Goal: Task Accomplishment & Management: Manage account settings

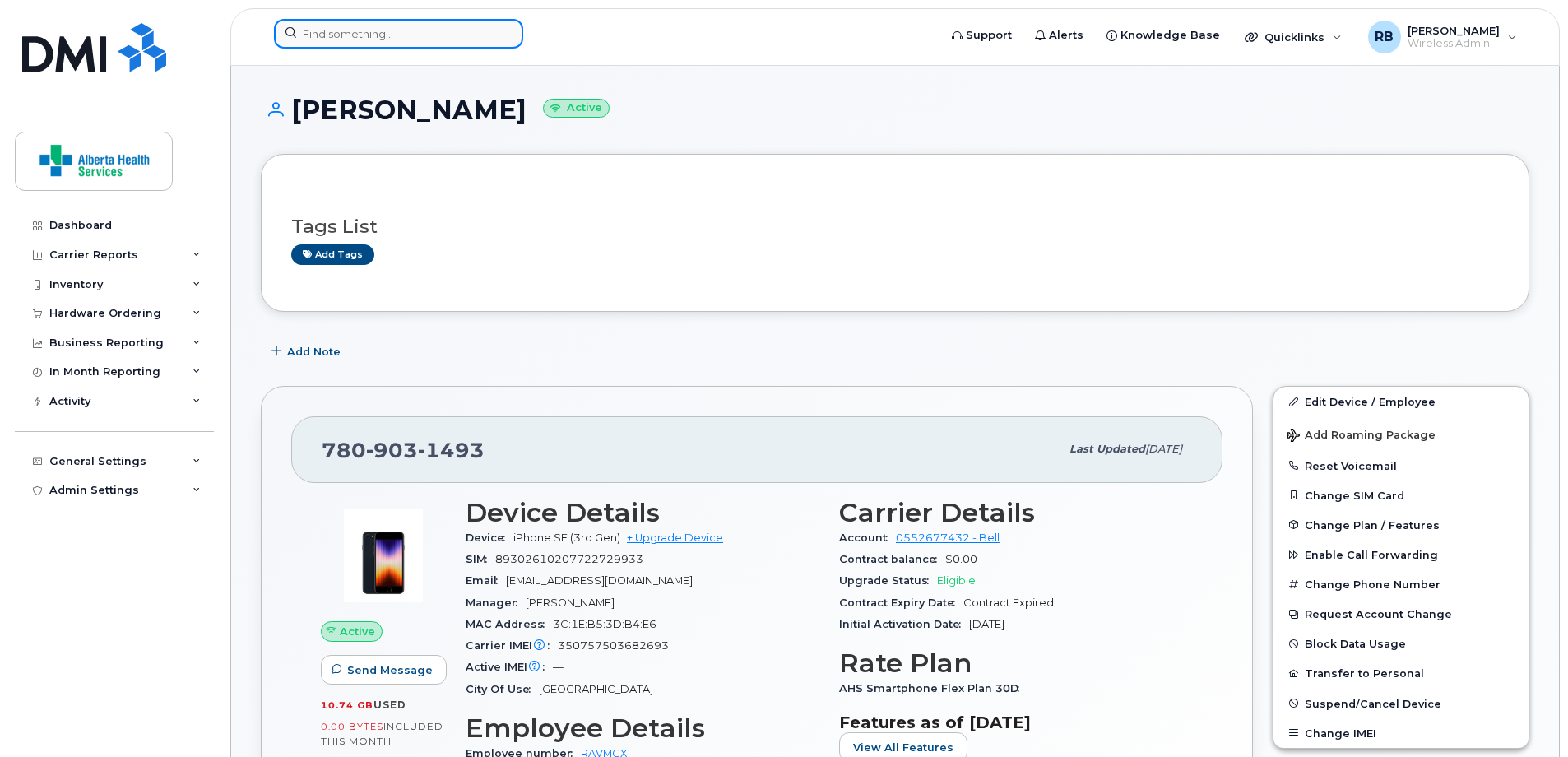
click at [382, 30] on input at bounding box center [398, 34] width 249 height 30
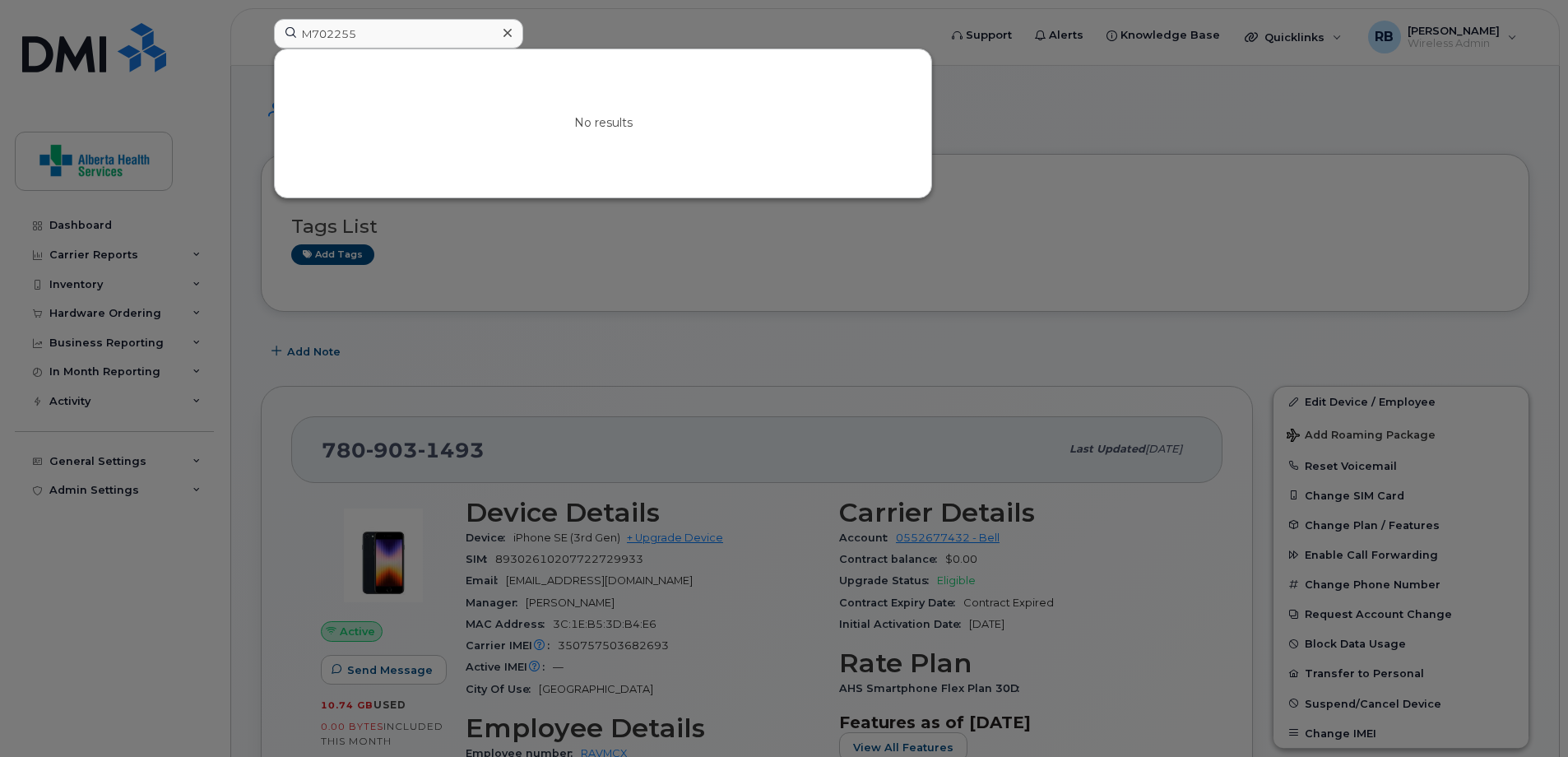
click at [1254, 257] on div at bounding box center [784, 378] width 1568 height 757
drag, startPoint x: 391, startPoint y: 39, endPoint x: 28, endPoint y: 3, distance: 364.8
click at [261, 19] on div "M702255 No results" at bounding box center [600, 37] width 680 height 36
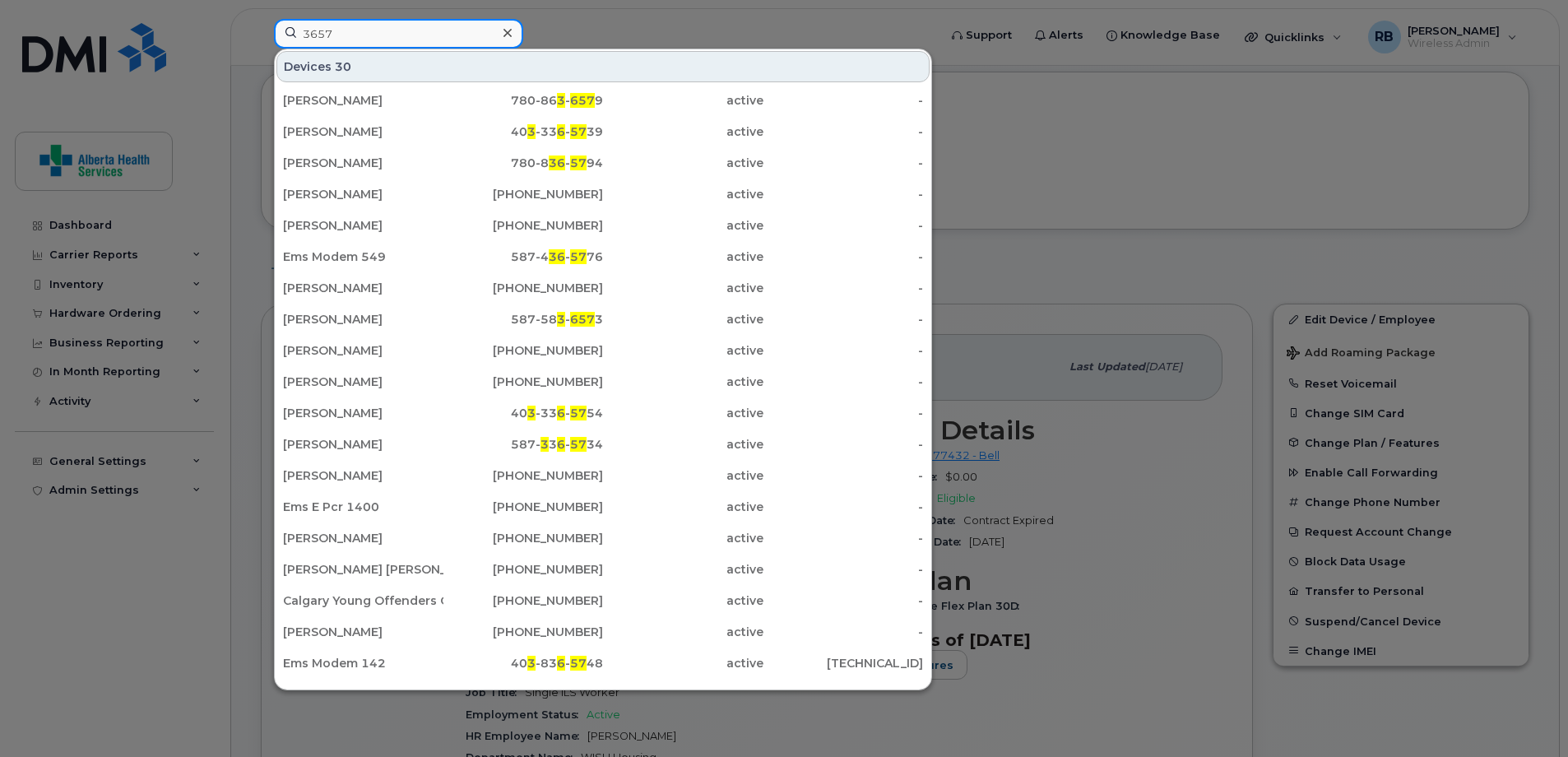
drag, startPoint x: 450, startPoint y: 32, endPoint x: 155, endPoint y: 29, distance: 295.0
click at [261, 31] on div "3657 Devices 30 Erin Williams 780-86 3 - 657 9 active - Kristopher Laberge 40 3…" at bounding box center [600, 37] width 680 height 36
paste input "7809032842"
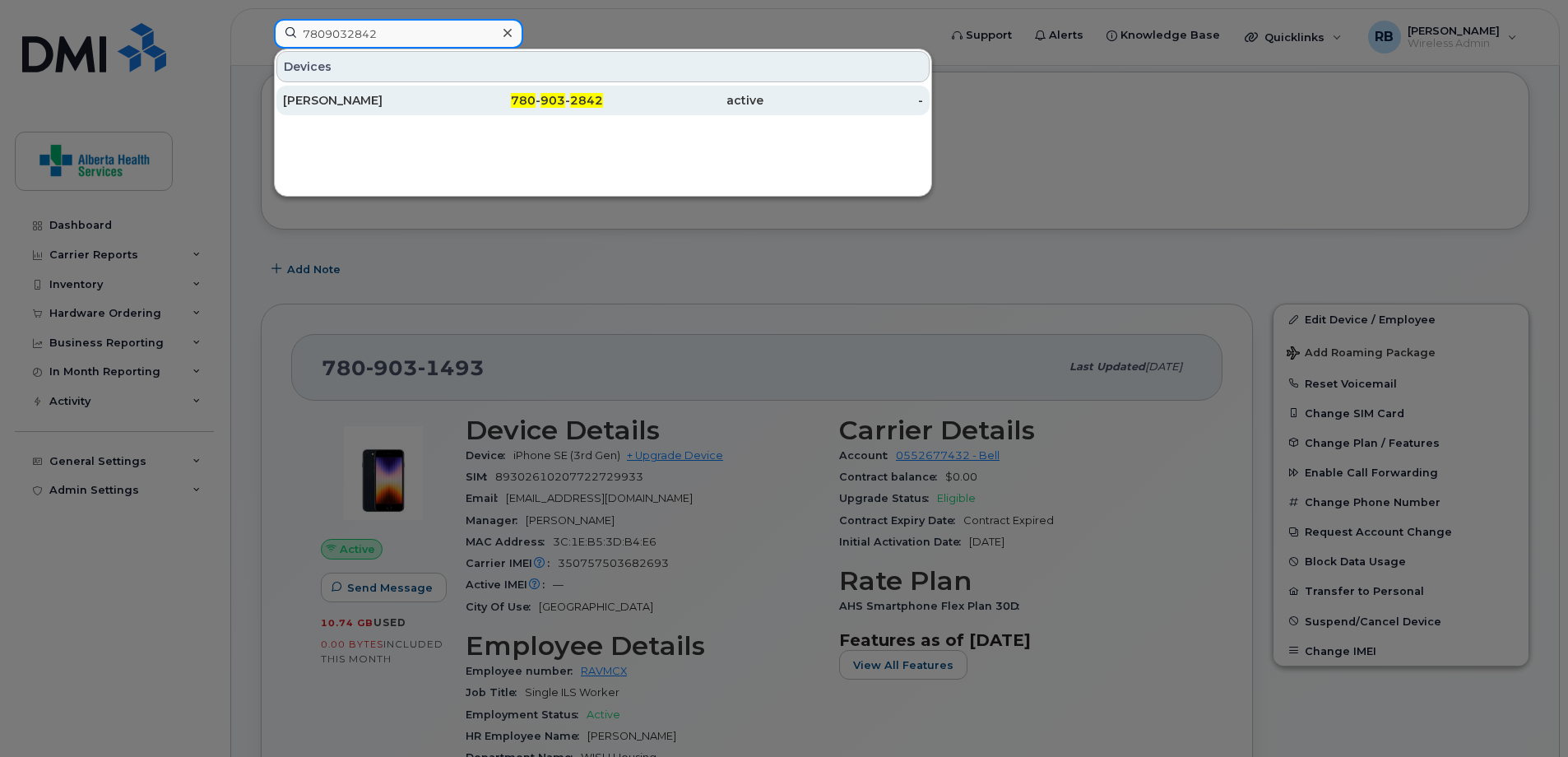
type input "7809032842"
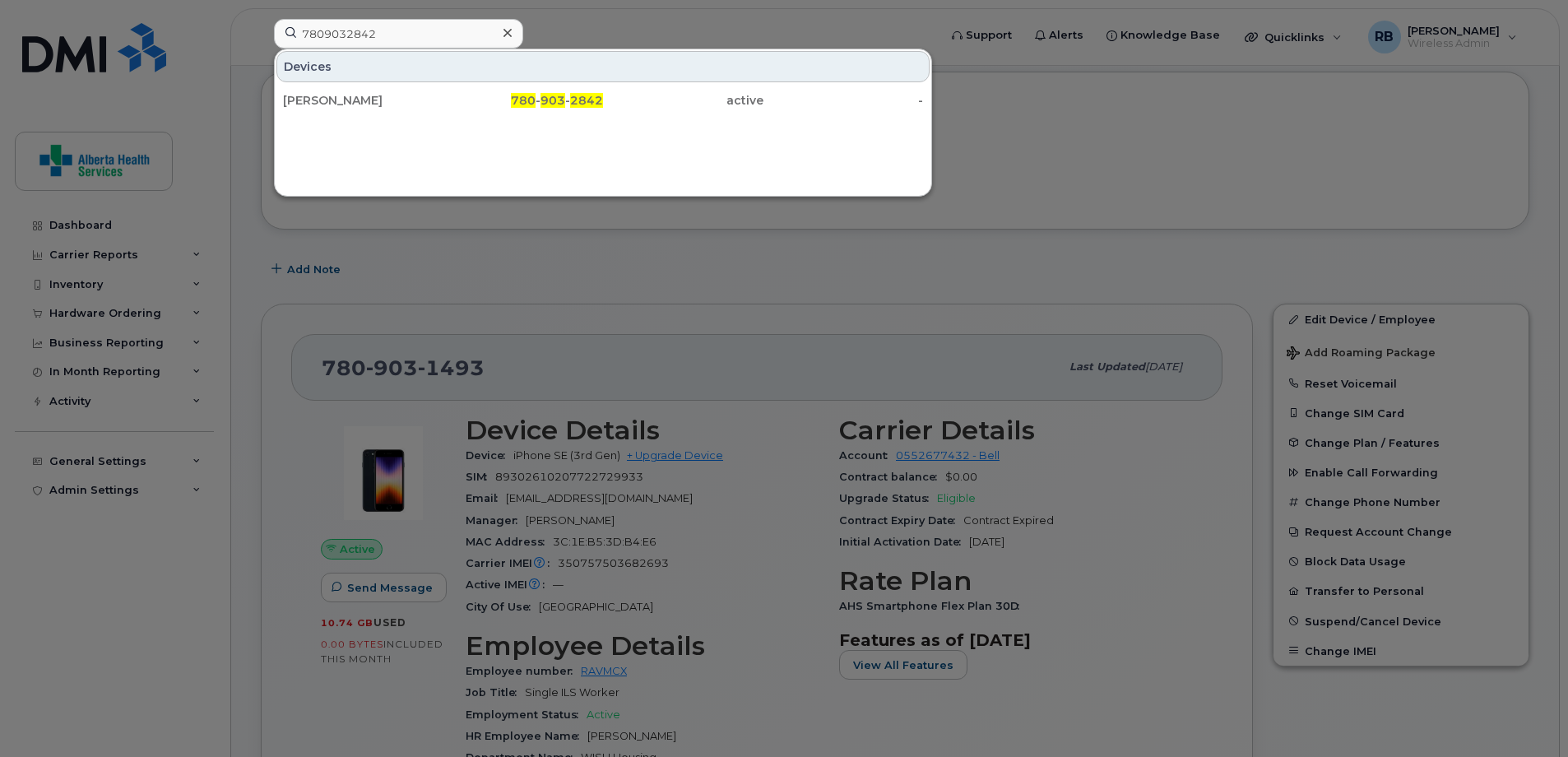
drag, startPoint x: 687, startPoint y: 102, endPoint x: 723, endPoint y: 116, distance: 38.6
click at [687, 102] on div "active" at bounding box center [682, 100] width 160 height 17
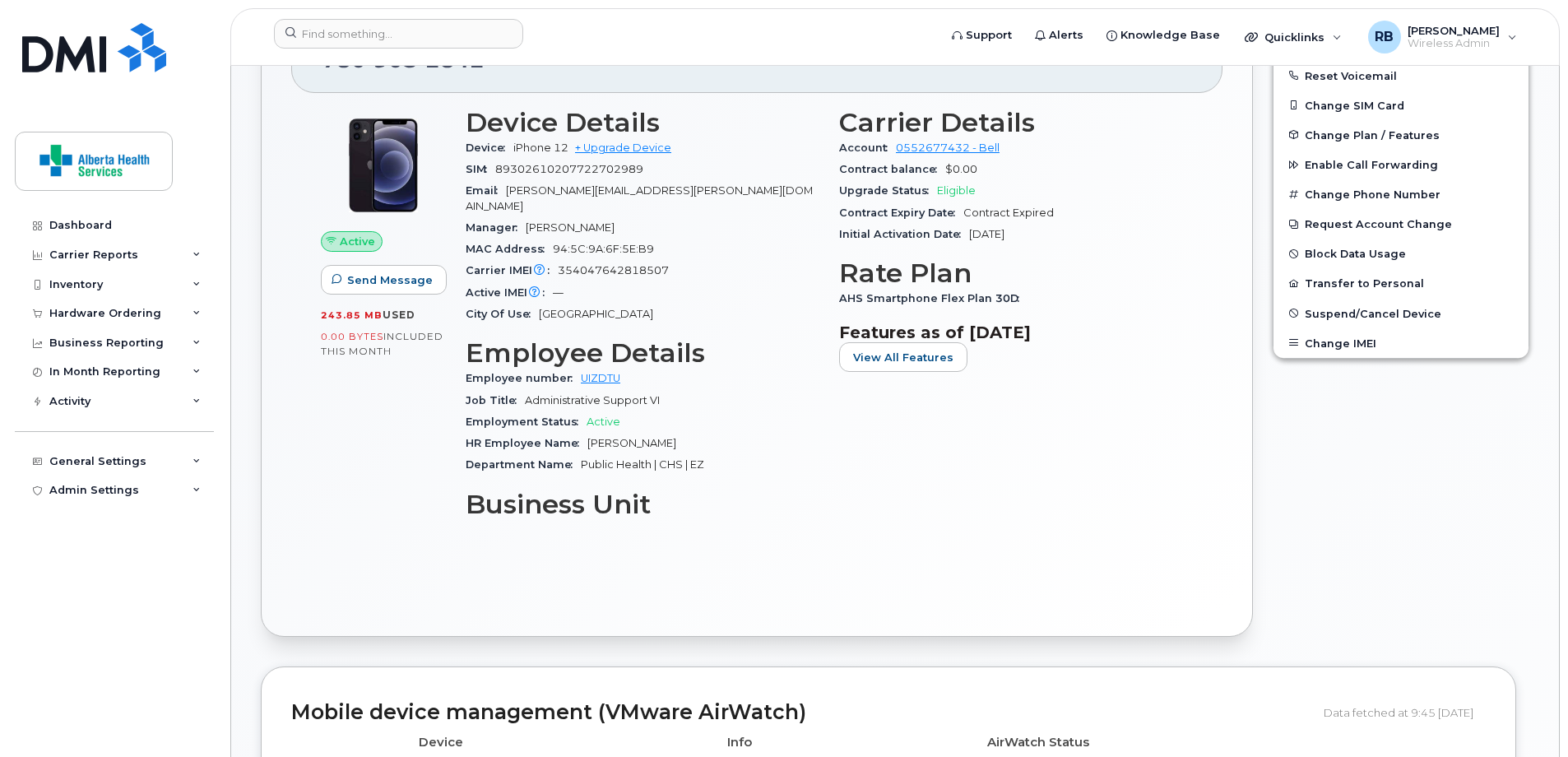
scroll to position [329, 0]
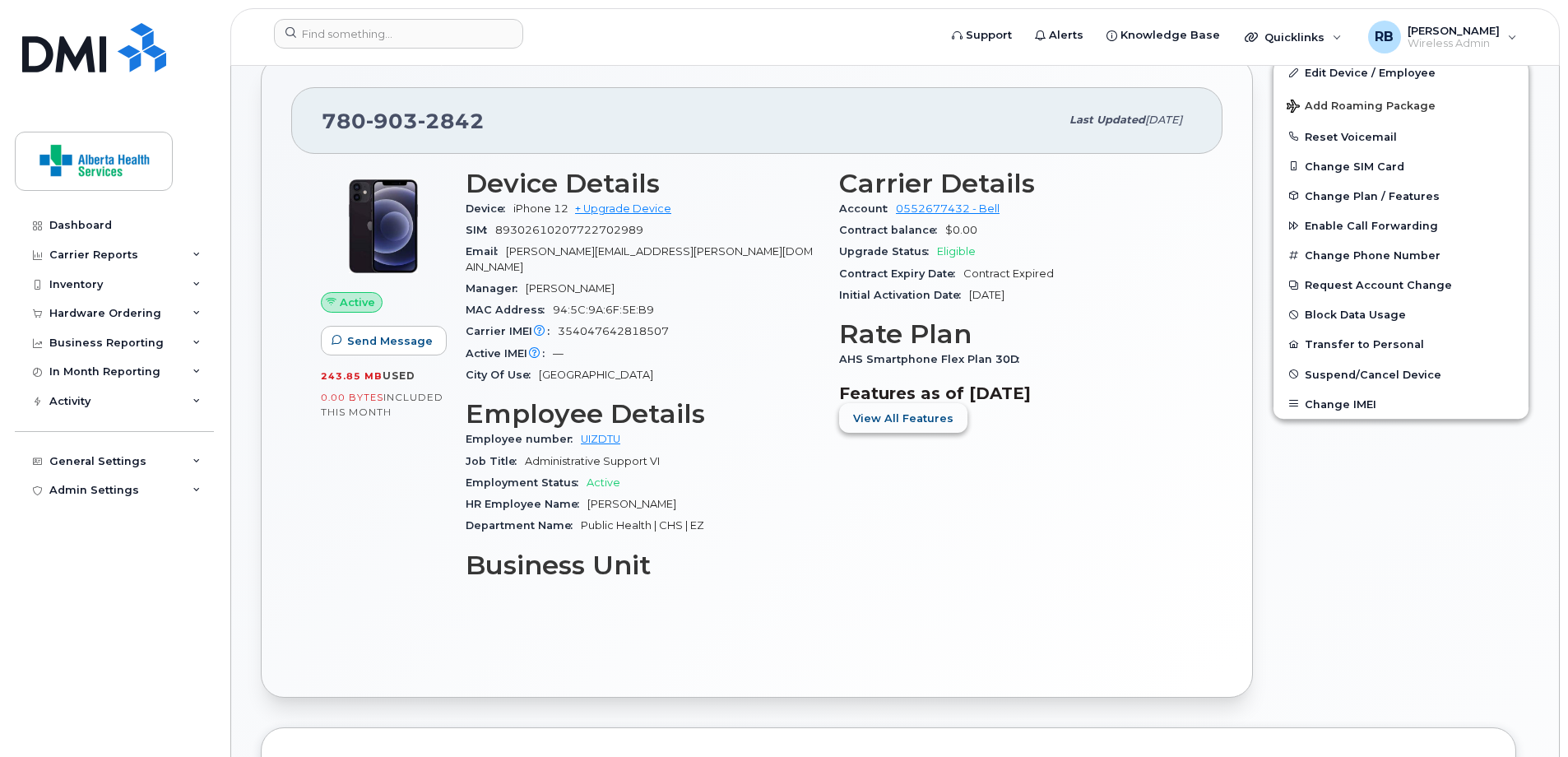
click at [886, 407] on button "View All Features" at bounding box center [903, 418] width 129 height 30
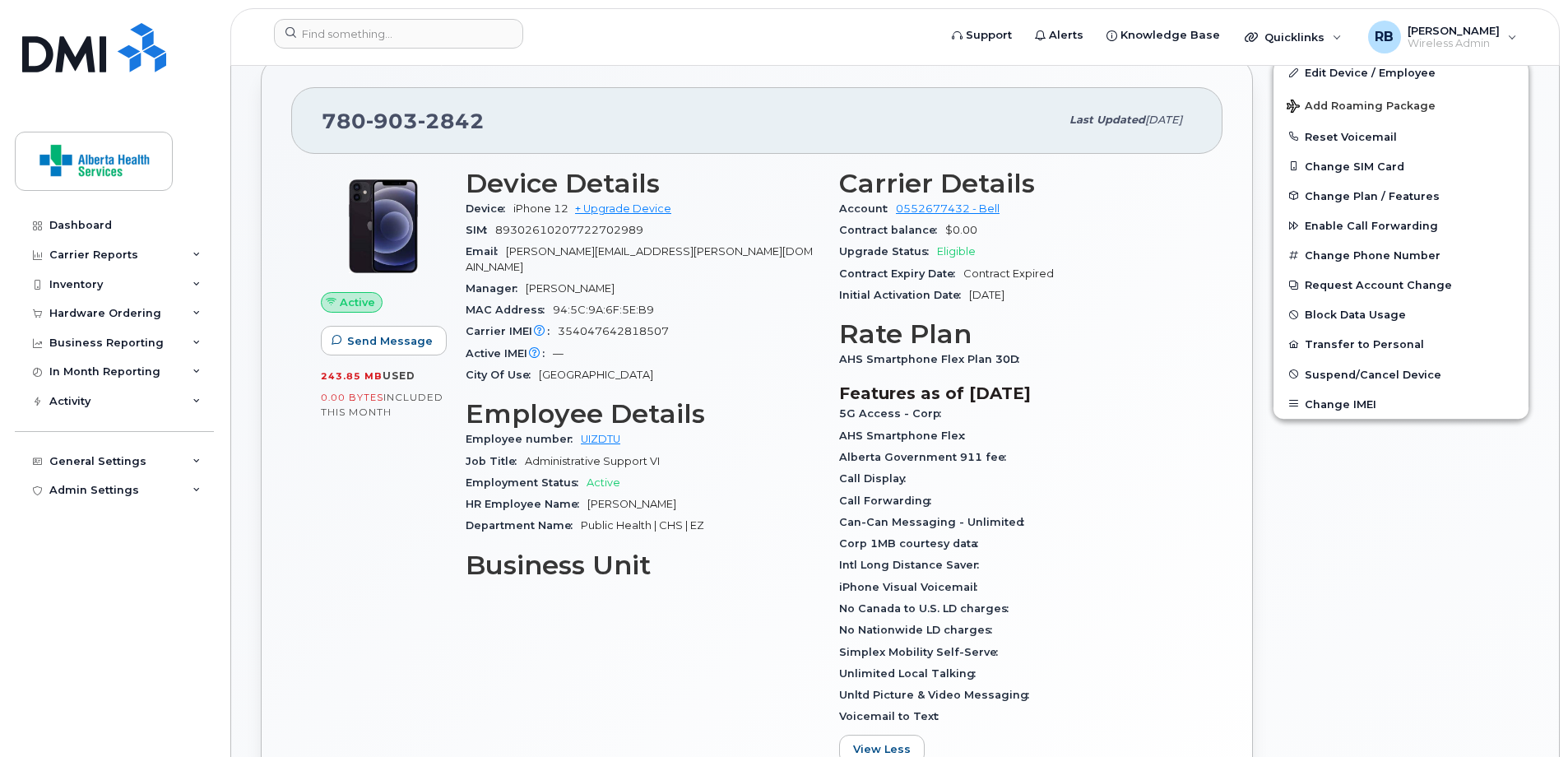
scroll to position [0, 0]
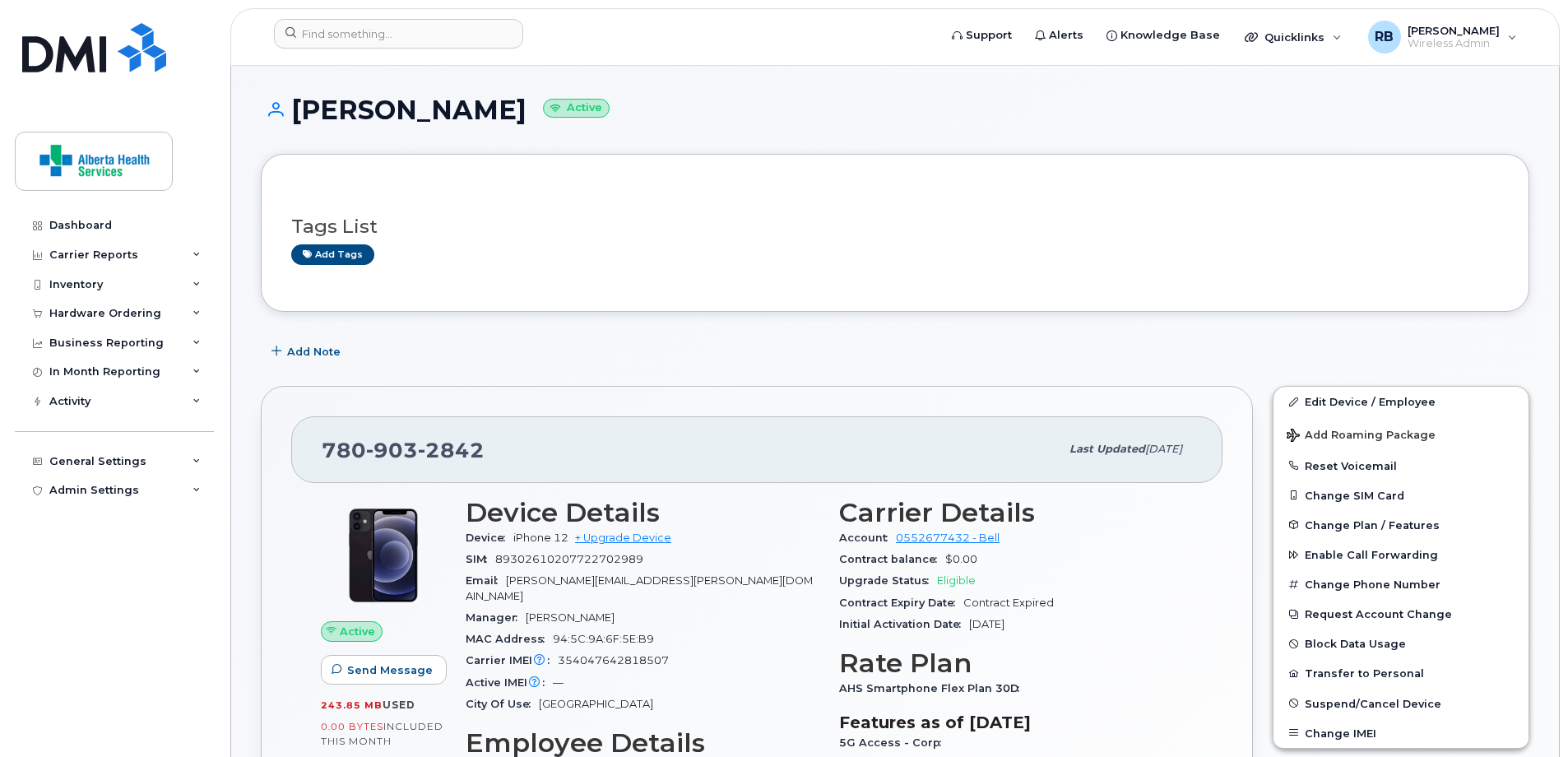
click at [788, 116] on h1 "Ana Leal Active" at bounding box center [895, 109] width 1269 height 29
click at [1312, 305] on div "Tags List Add tags" at bounding box center [895, 233] width 1269 height 158
click at [365, 45] on input at bounding box center [398, 34] width 249 height 30
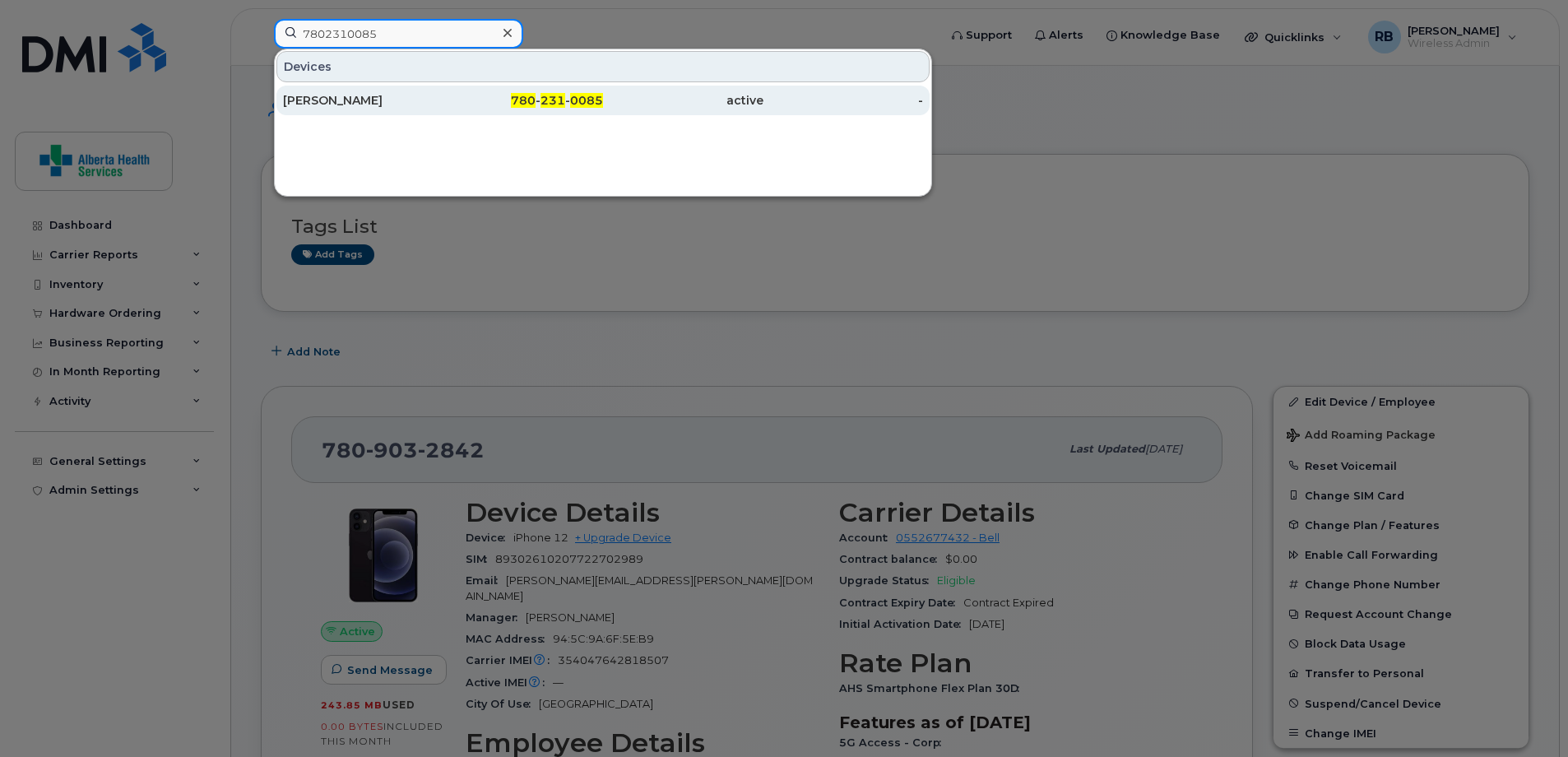
type input "7802310085"
click at [506, 99] on div "780 - 231 - 0085" at bounding box center [523, 100] width 160 height 17
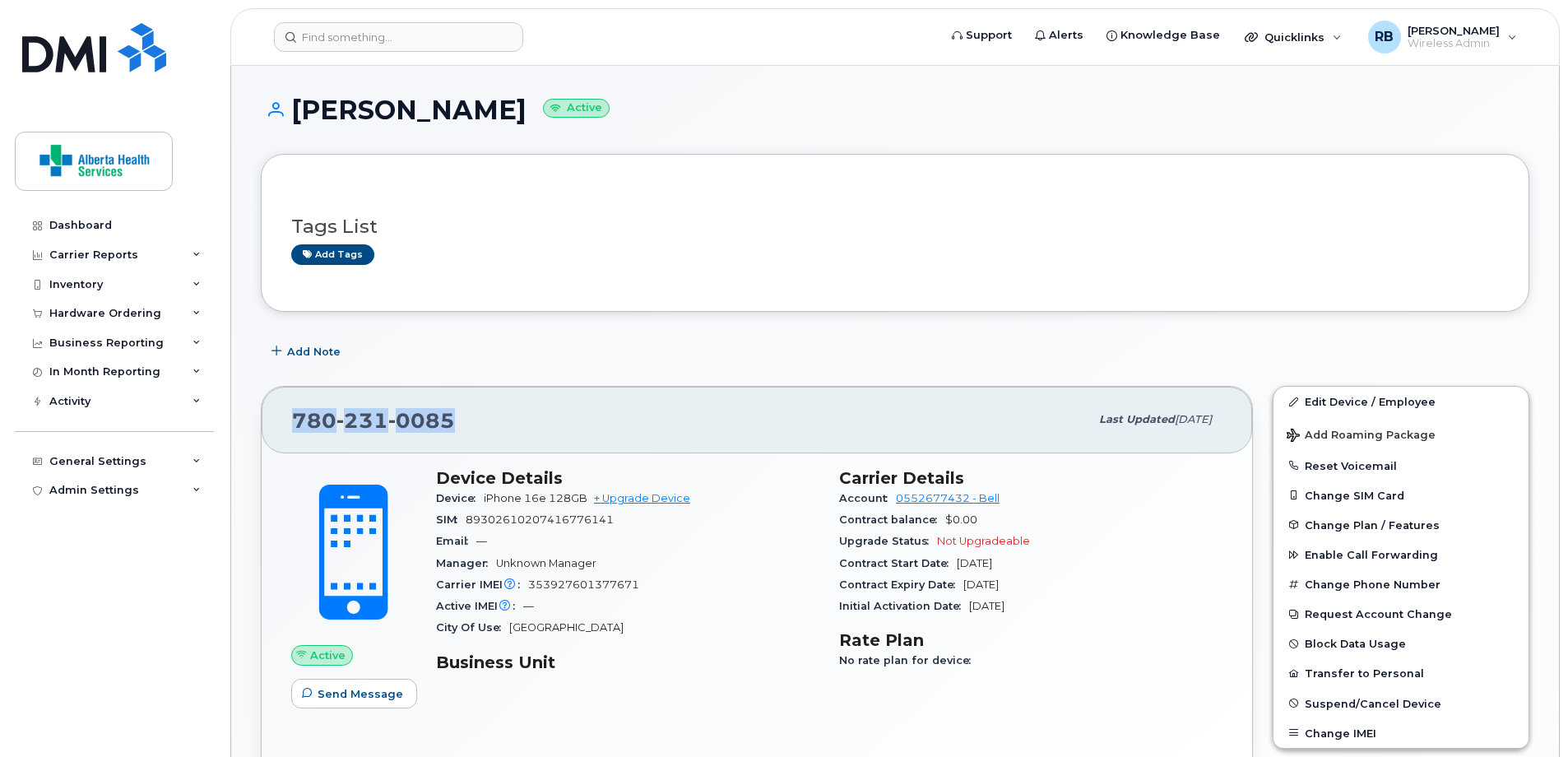
drag, startPoint x: 476, startPoint y: 419, endPoint x: 259, endPoint y: 410, distance: 217.2
click at [259, 410] on div "780 231 0085 Last updated Aug 15, 2025 Active Send Message Device Details Devic…" at bounding box center [757, 592] width 1012 height 431
copy span "780 231 0085"
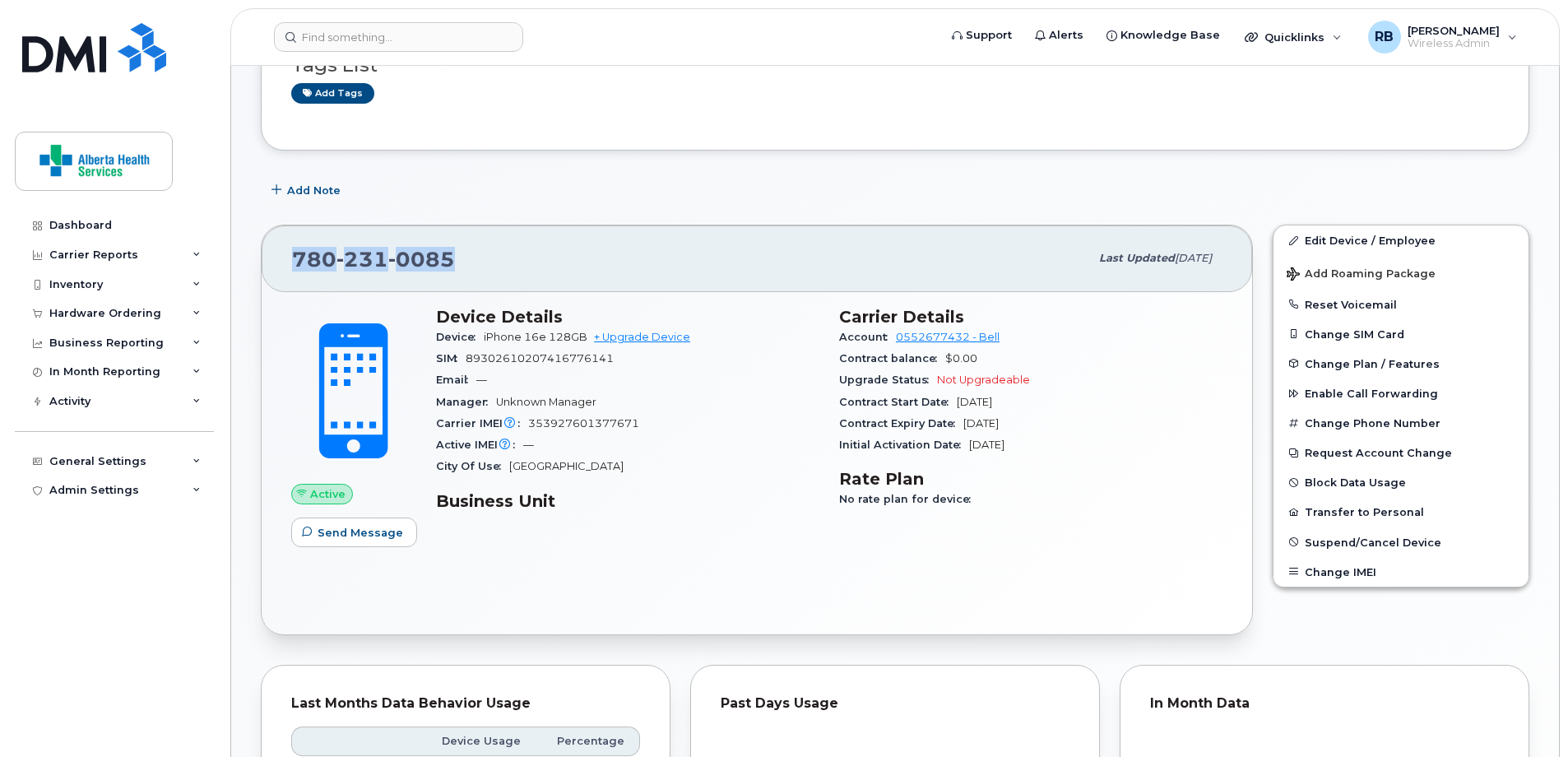
scroll to position [165, 0]
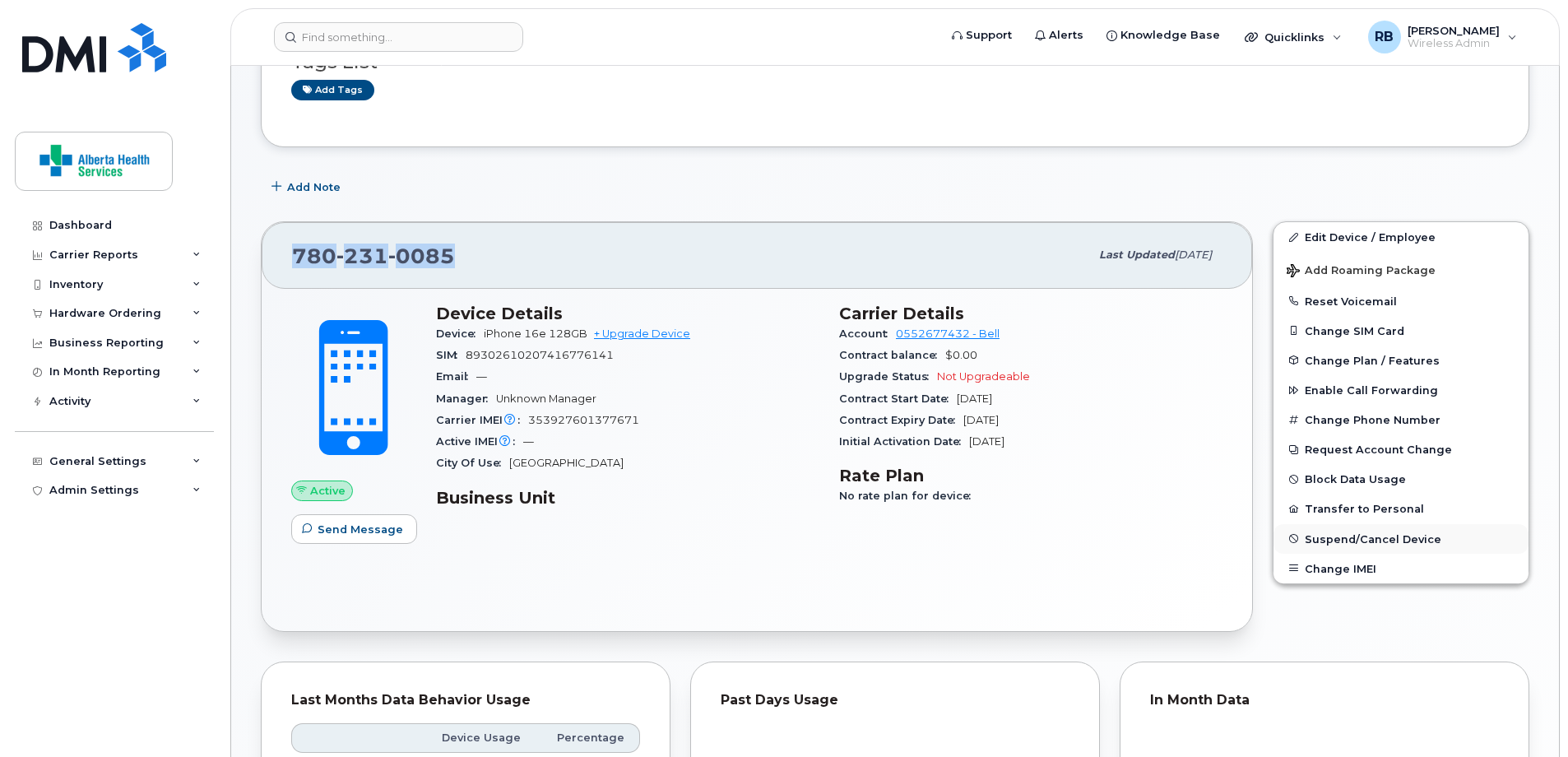
click at [1401, 537] on span "Suspend/Cancel Device" at bounding box center [1373, 538] width 136 height 12
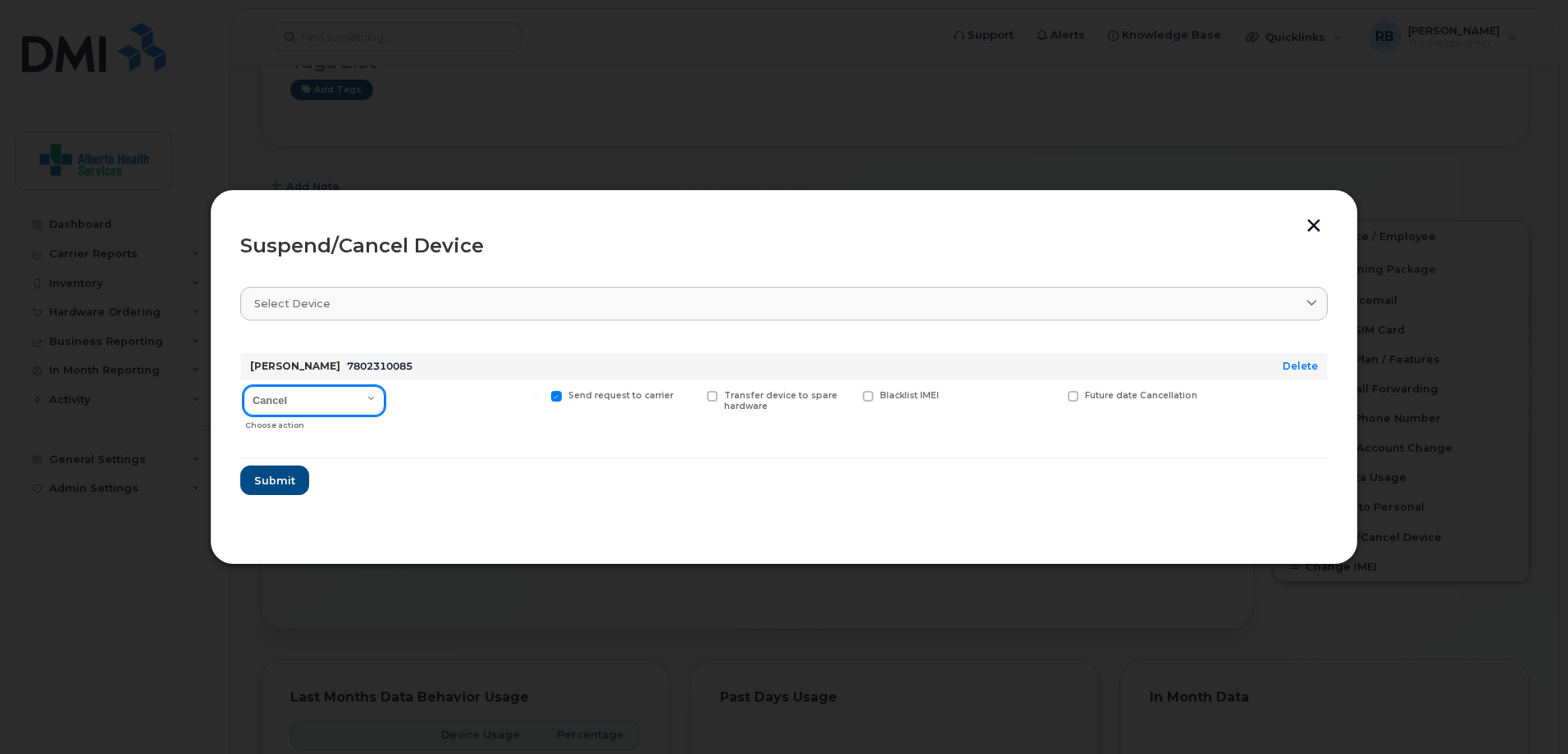
click at [308, 399] on select "Cancel Suspend - Extend Suspension Suspend - Reduced Rate Suspend - Full Rate S…" at bounding box center [314, 401] width 141 height 30
click at [278, 487] on span "Submit" at bounding box center [274, 481] width 41 height 16
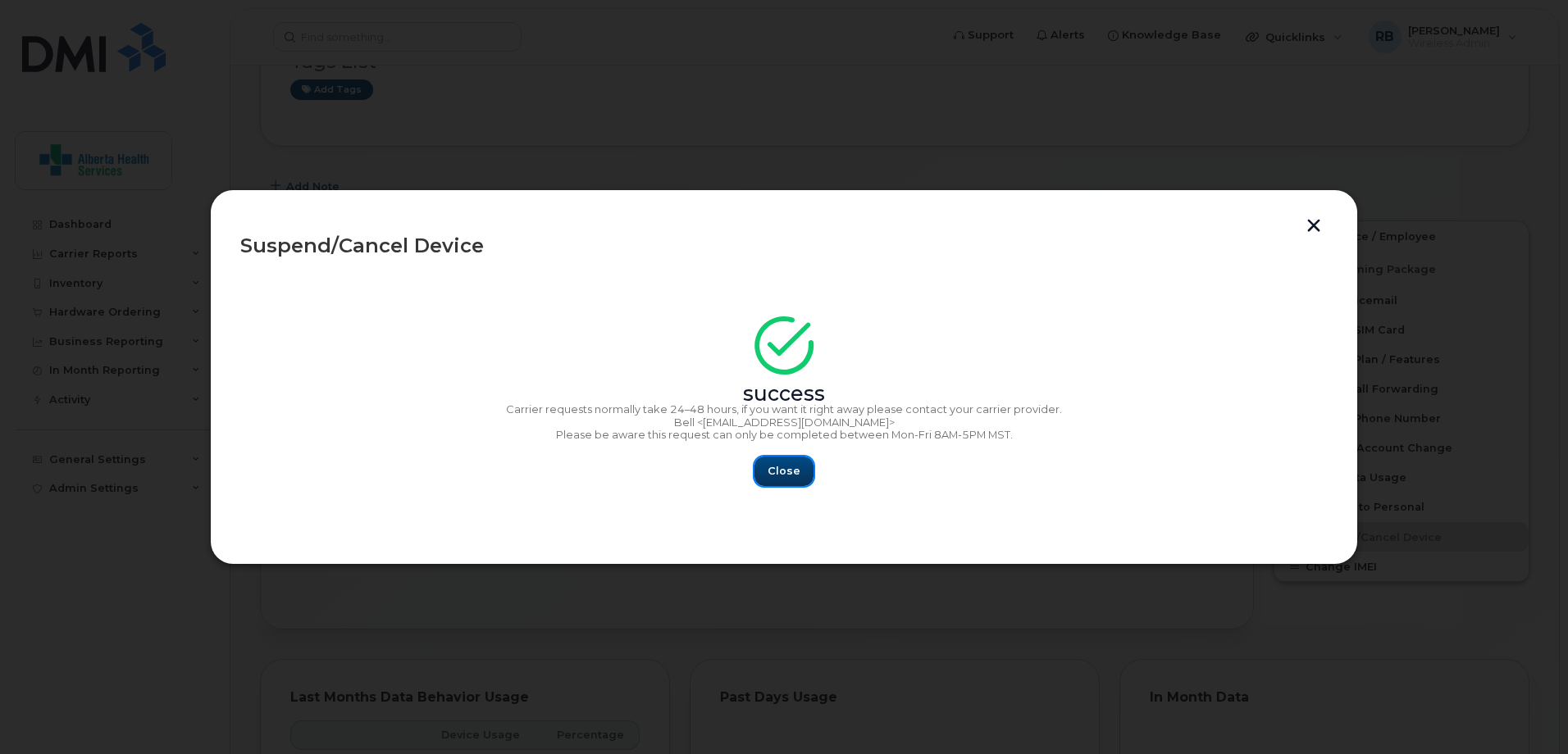
click at [776, 476] on span "Close" at bounding box center [784, 471] width 33 height 16
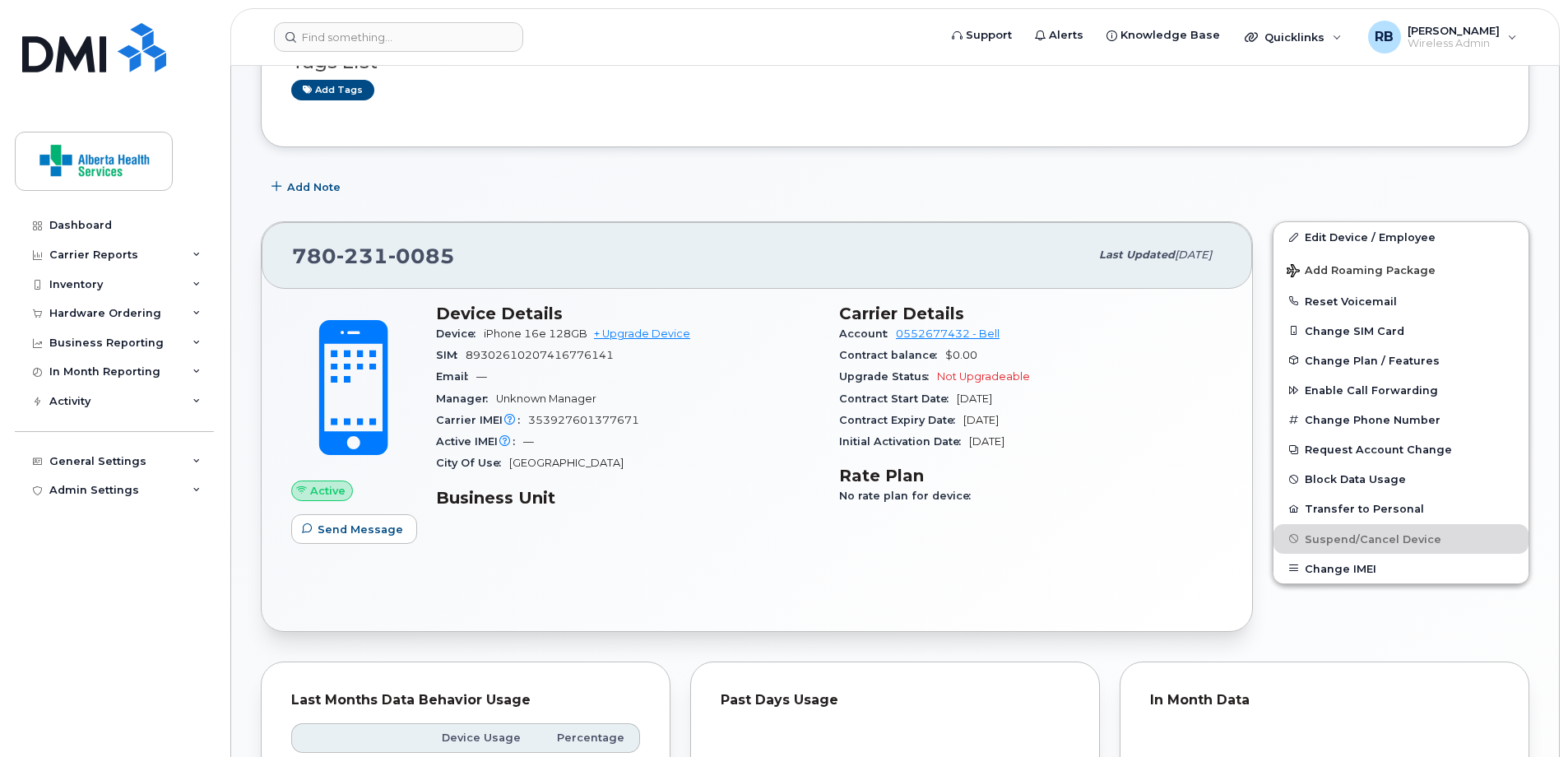
click at [788, 117] on div "Tags List Add tags" at bounding box center [895, 68] width 1208 height 97
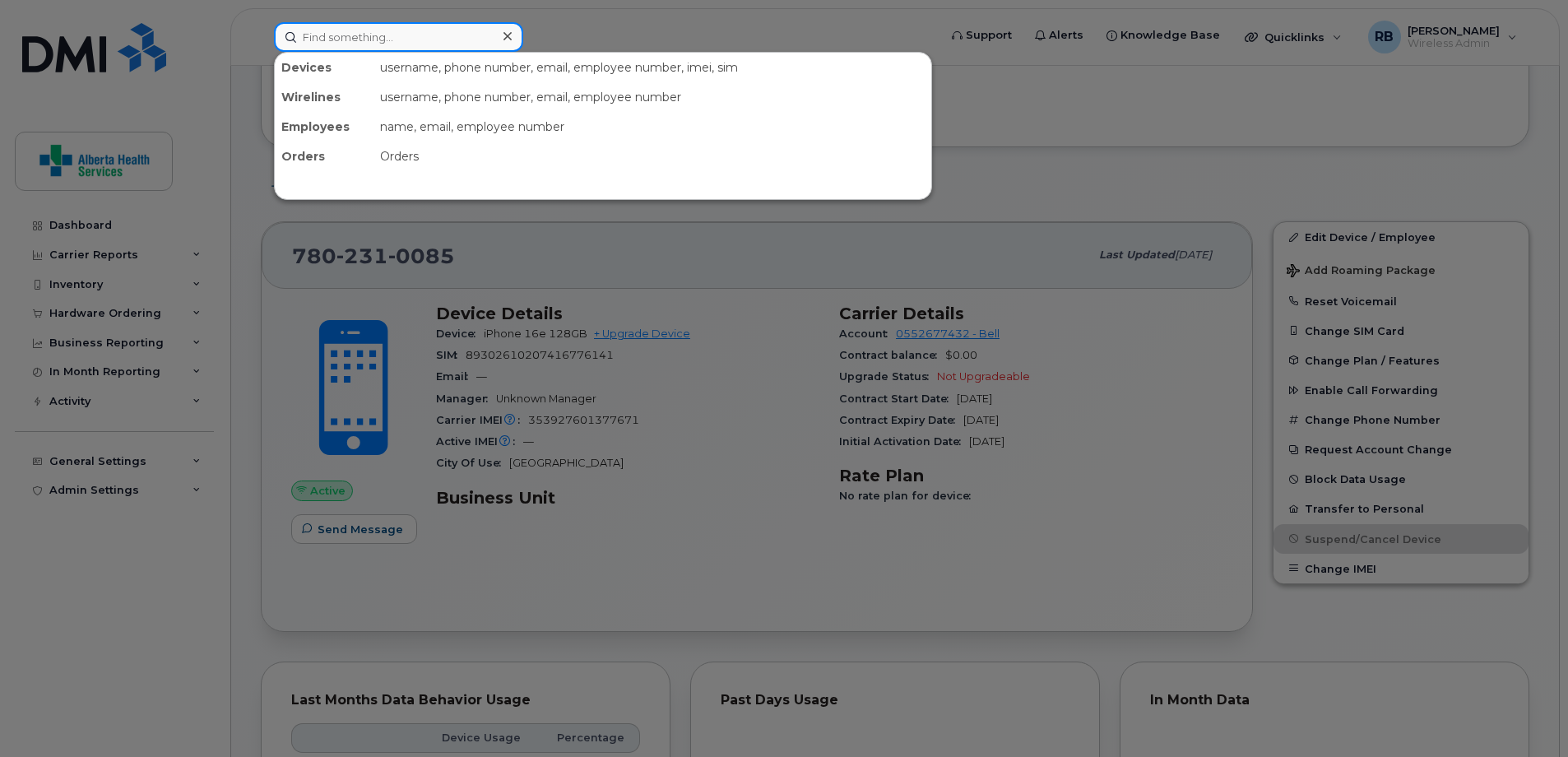
click at [421, 38] on input at bounding box center [398, 37] width 249 height 30
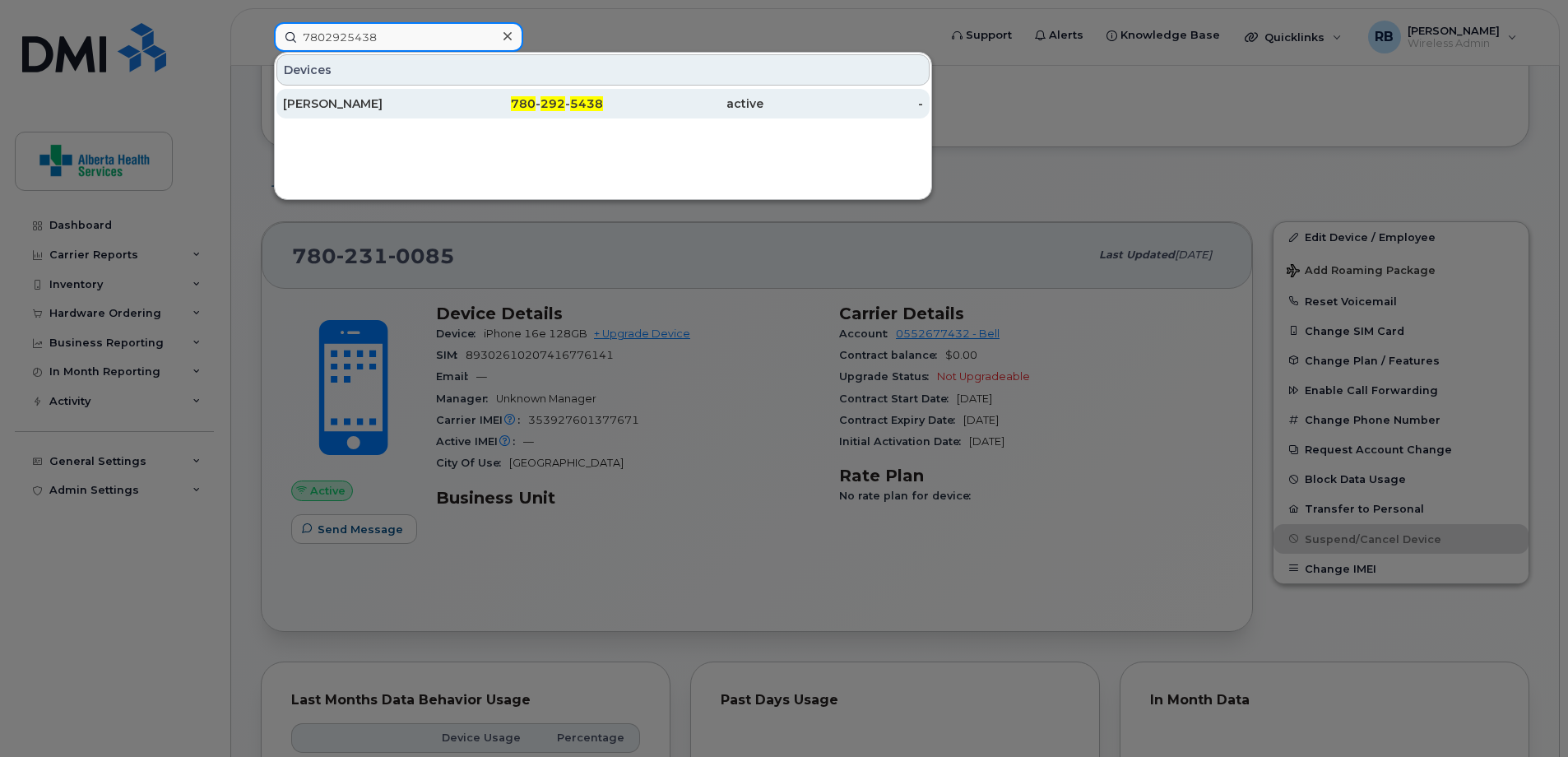
type input "7802925438"
click at [492, 102] on div "780 - 292 - 5438" at bounding box center [523, 103] width 160 height 17
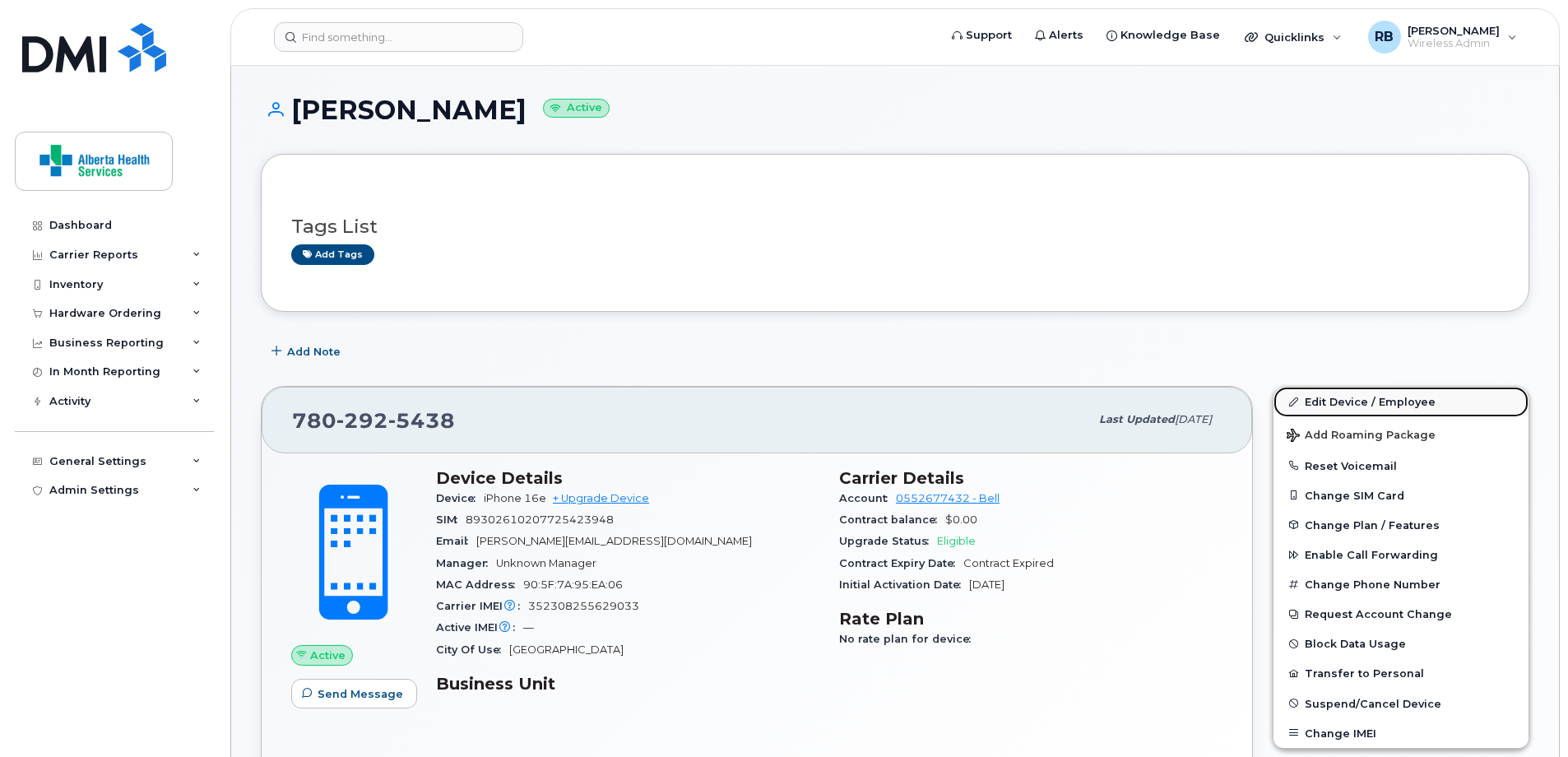
click at [1364, 396] on link "Edit Device / Employee" at bounding box center [1400, 402] width 255 height 30
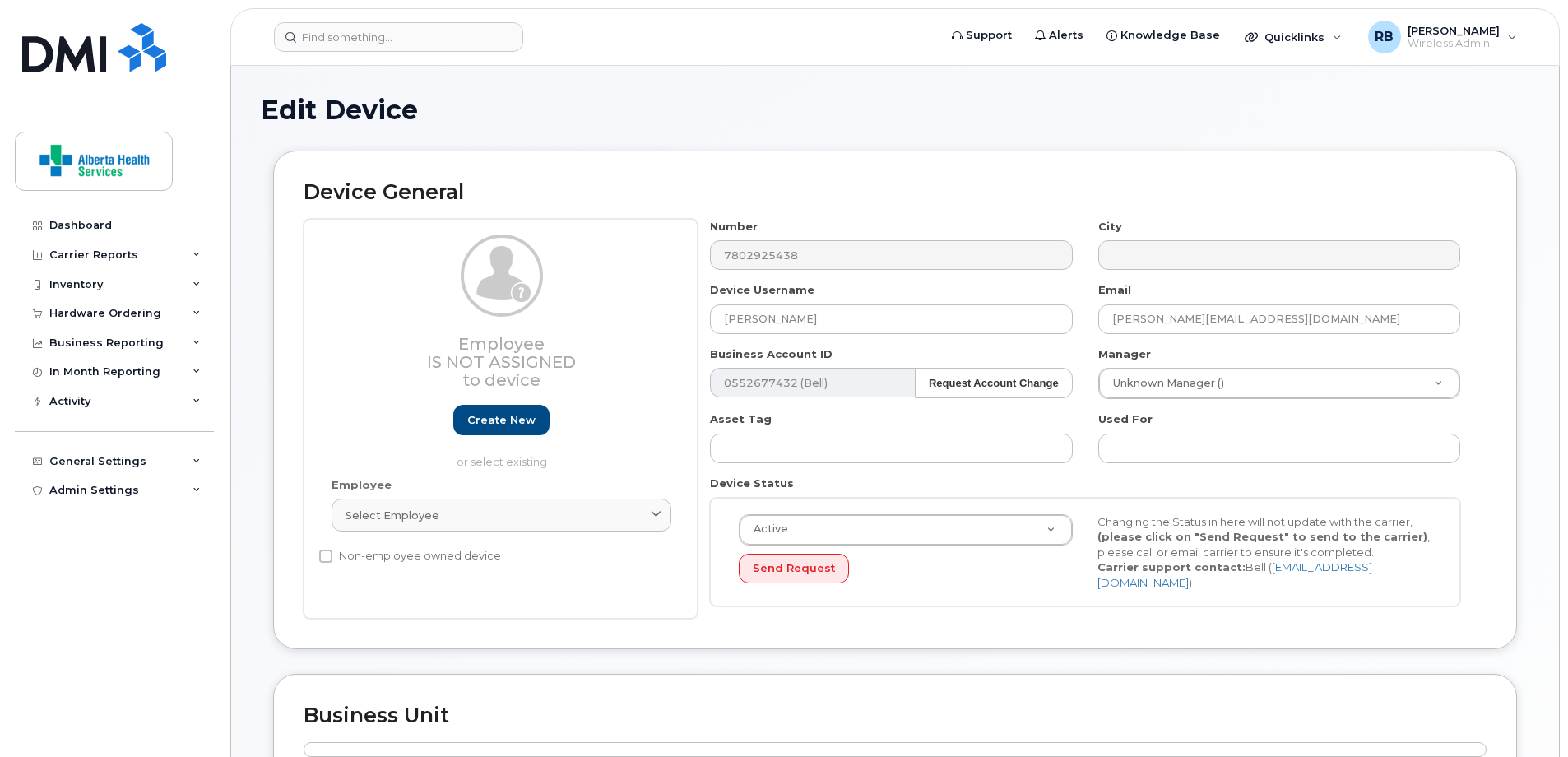
click at [598, 252] on div "Employee Is not assigned to device Create new or select existing Employee Selec…" at bounding box center [895, 419] width 1183 height 401
click at [444, 34] on input at bounding box center [398, 37] width 249 height 30
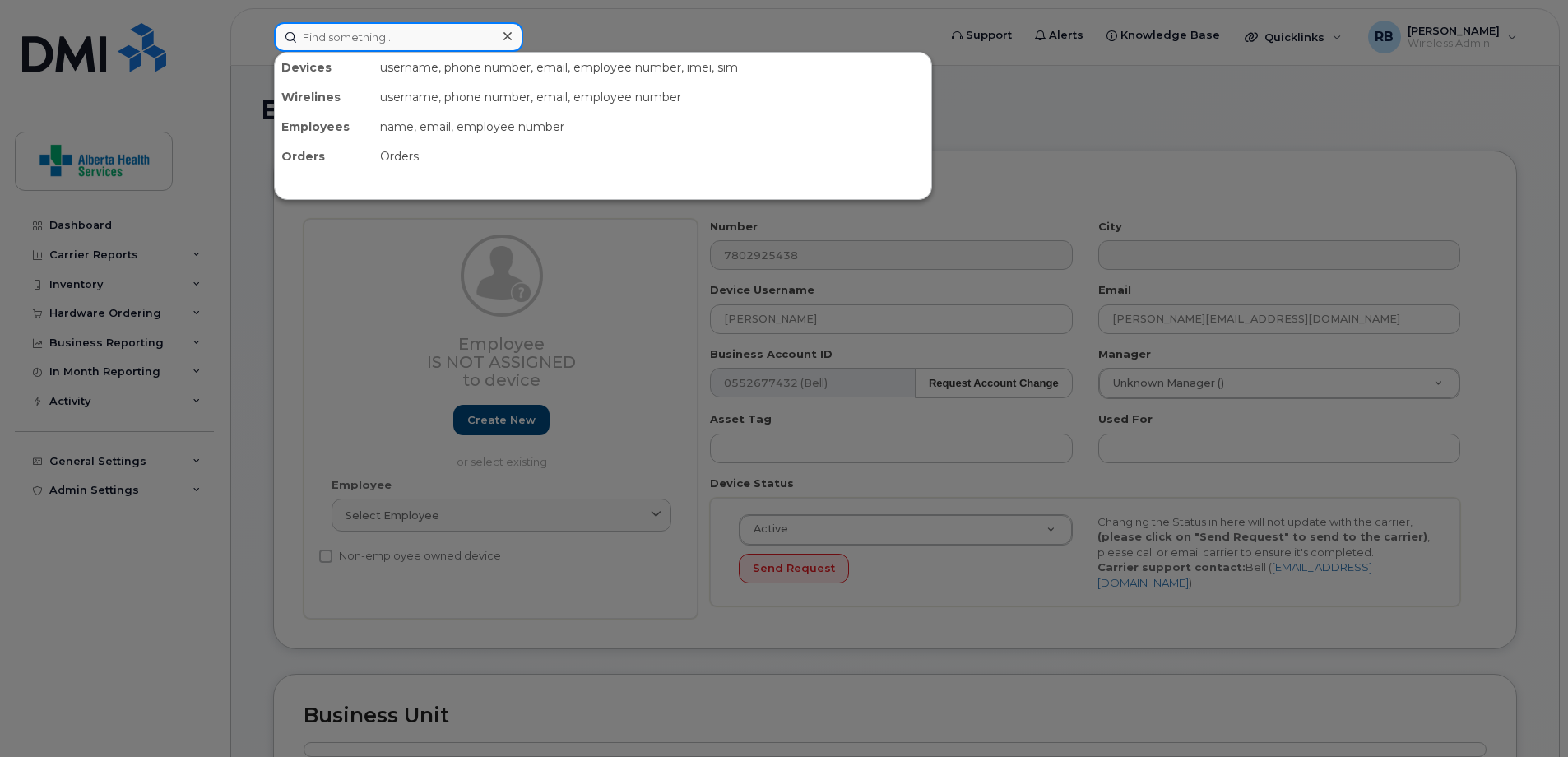
paste input "7802280830"
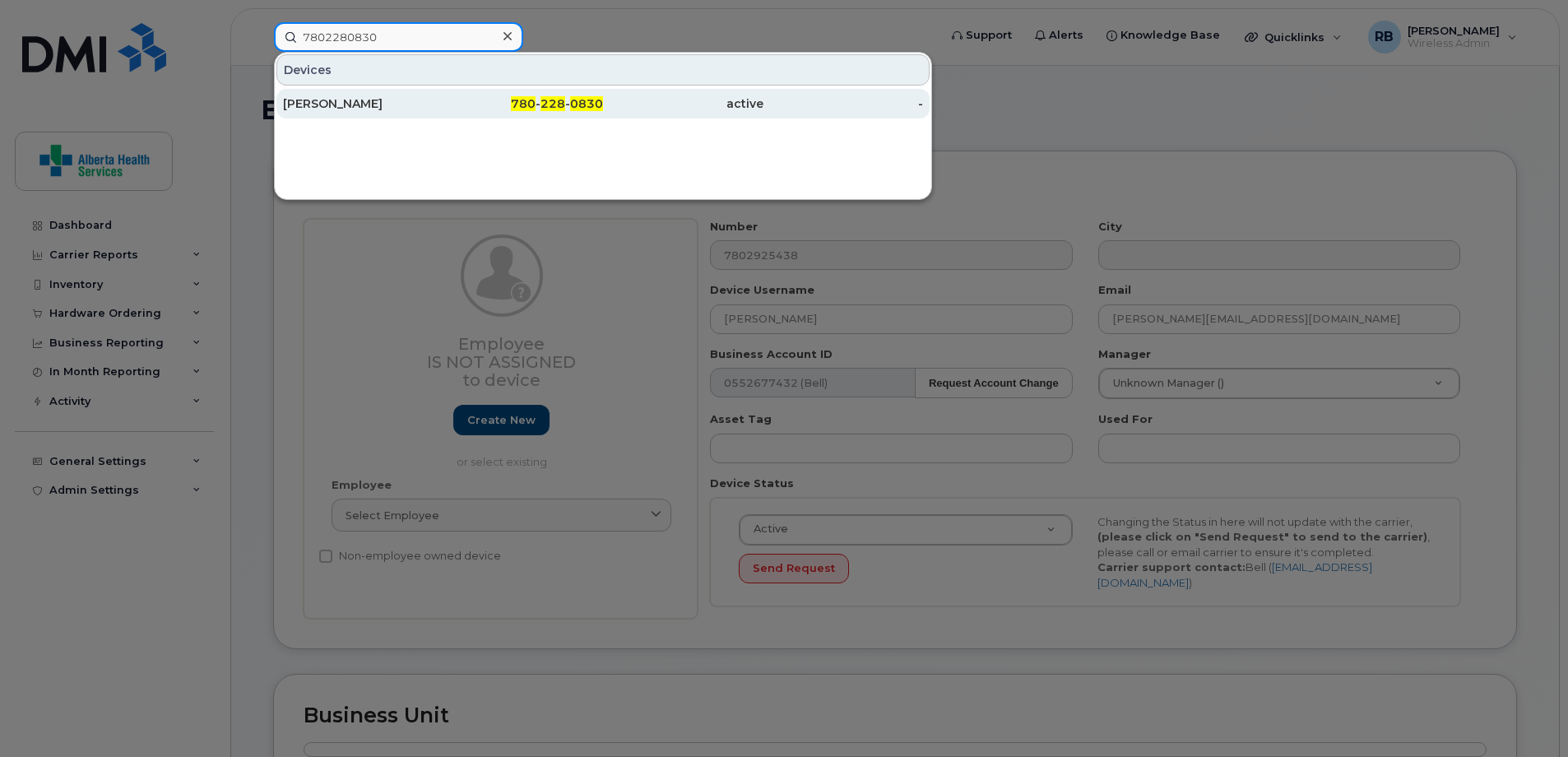
type input "7802280830"
click at [484, 103] on div "780 - 228 - 0830" at bounding box center [523, 103] width 160 height 17
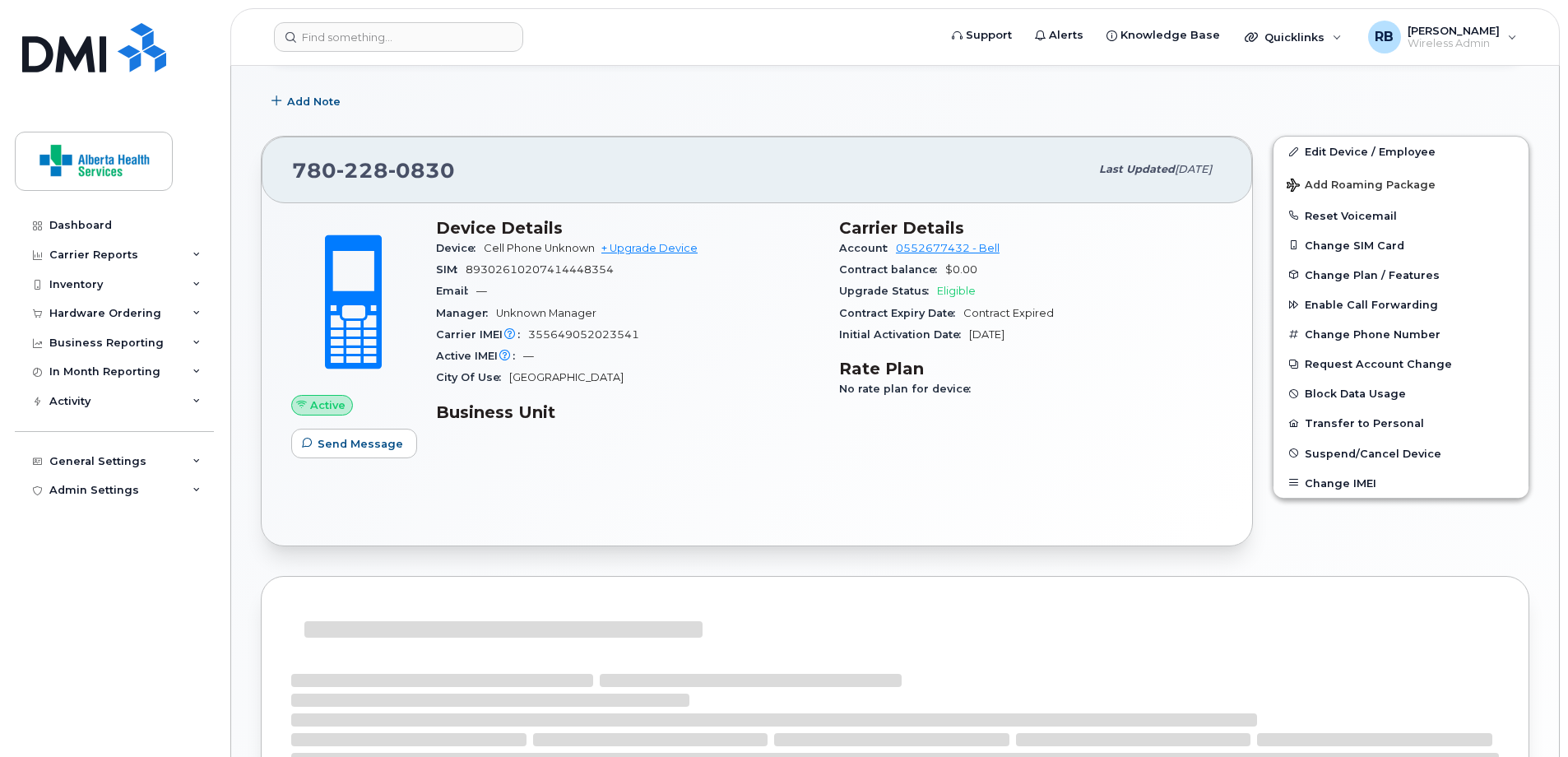
scroll to position [247, 0]
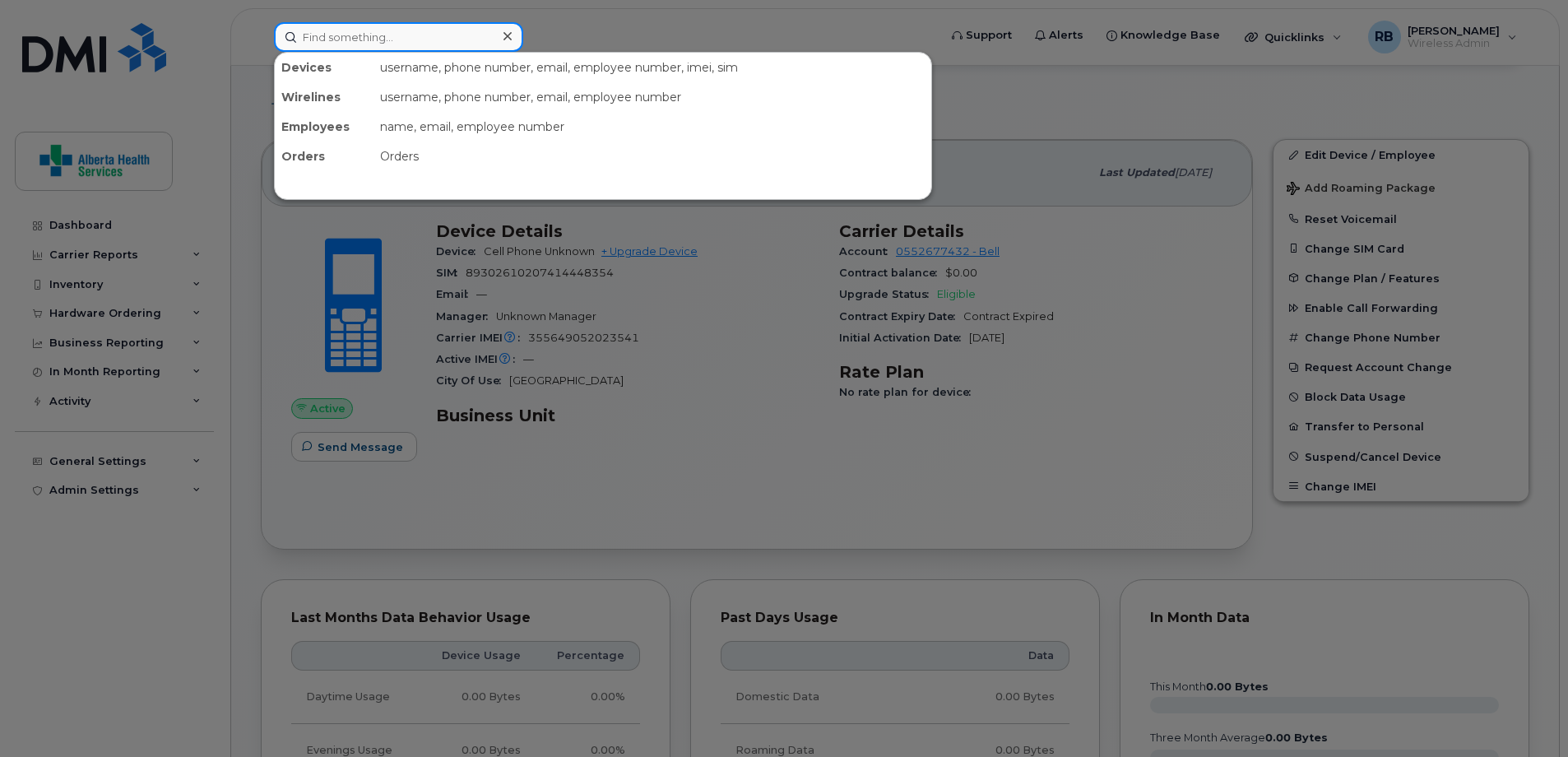
click at [368, 34] on input at bounding box center [398, 37] width 249 height 30
paste input "[PERSON_NAME]"
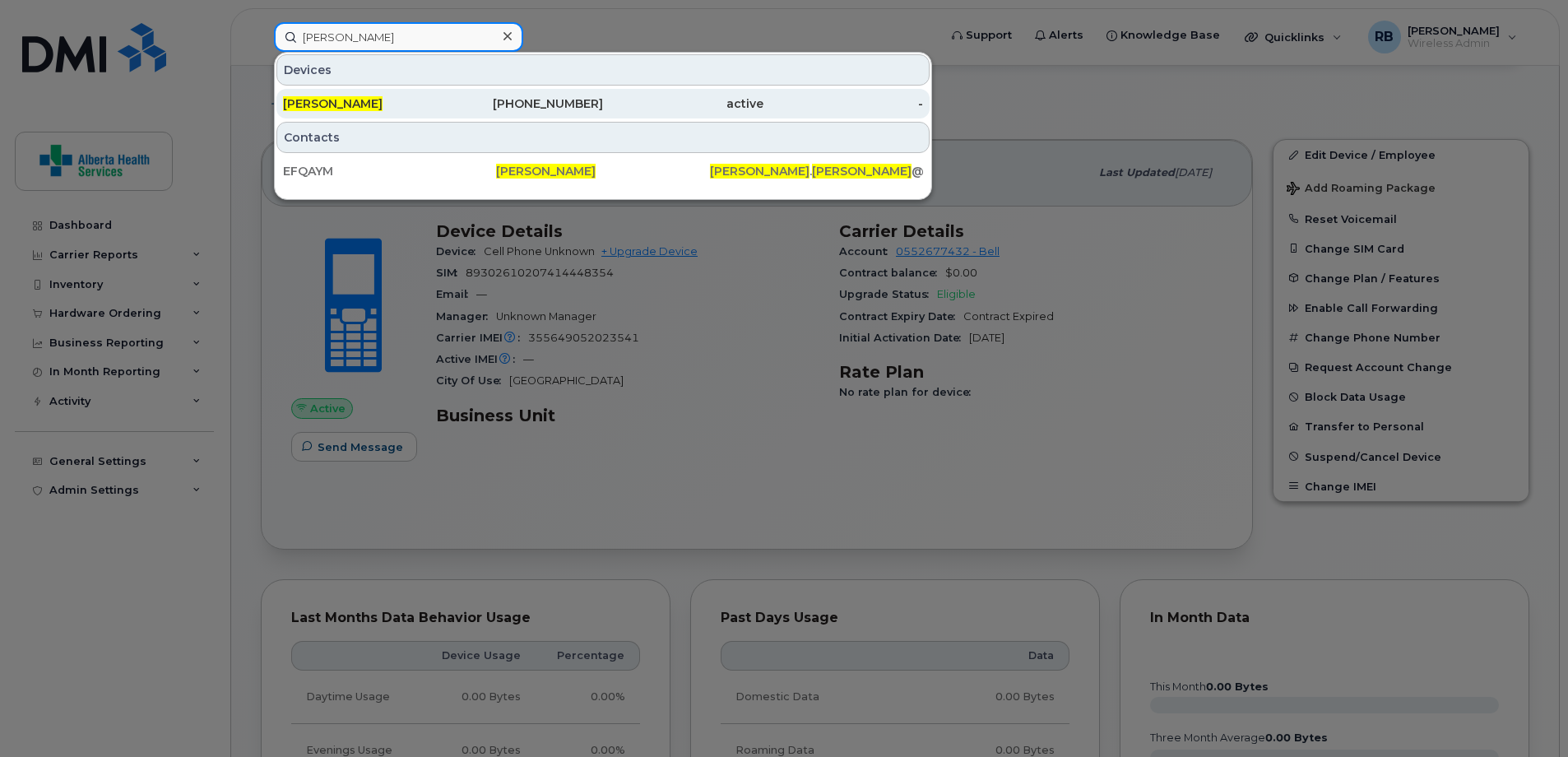
type input "[PERSON_NAME]"
click at [483, 104] on div "[PHONE_NUMBER]" at bounding box center [523, 103] width 160 height 17
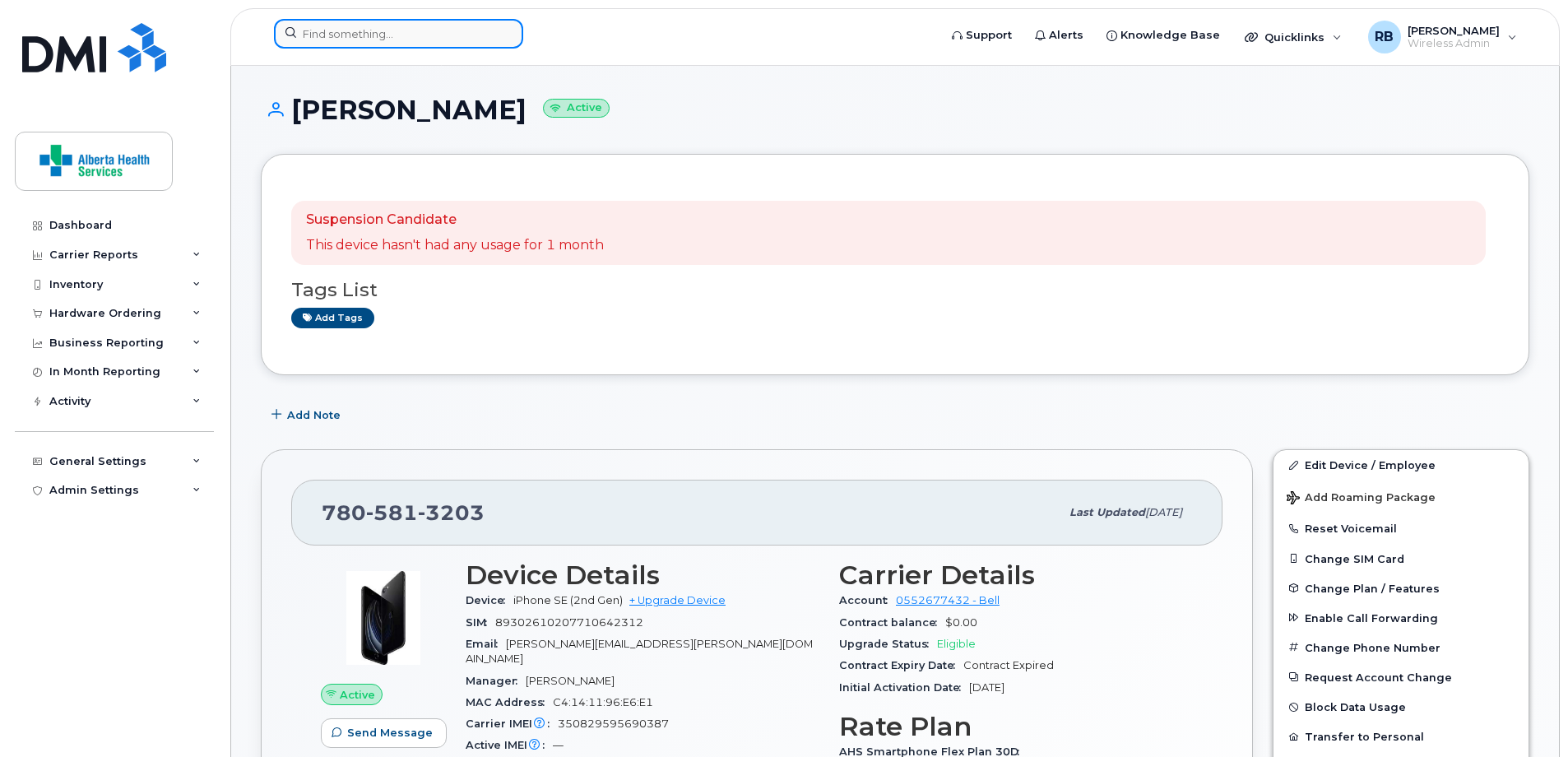
click at [388, 42] on input at bounding box center [398, 34] width 249 height 30
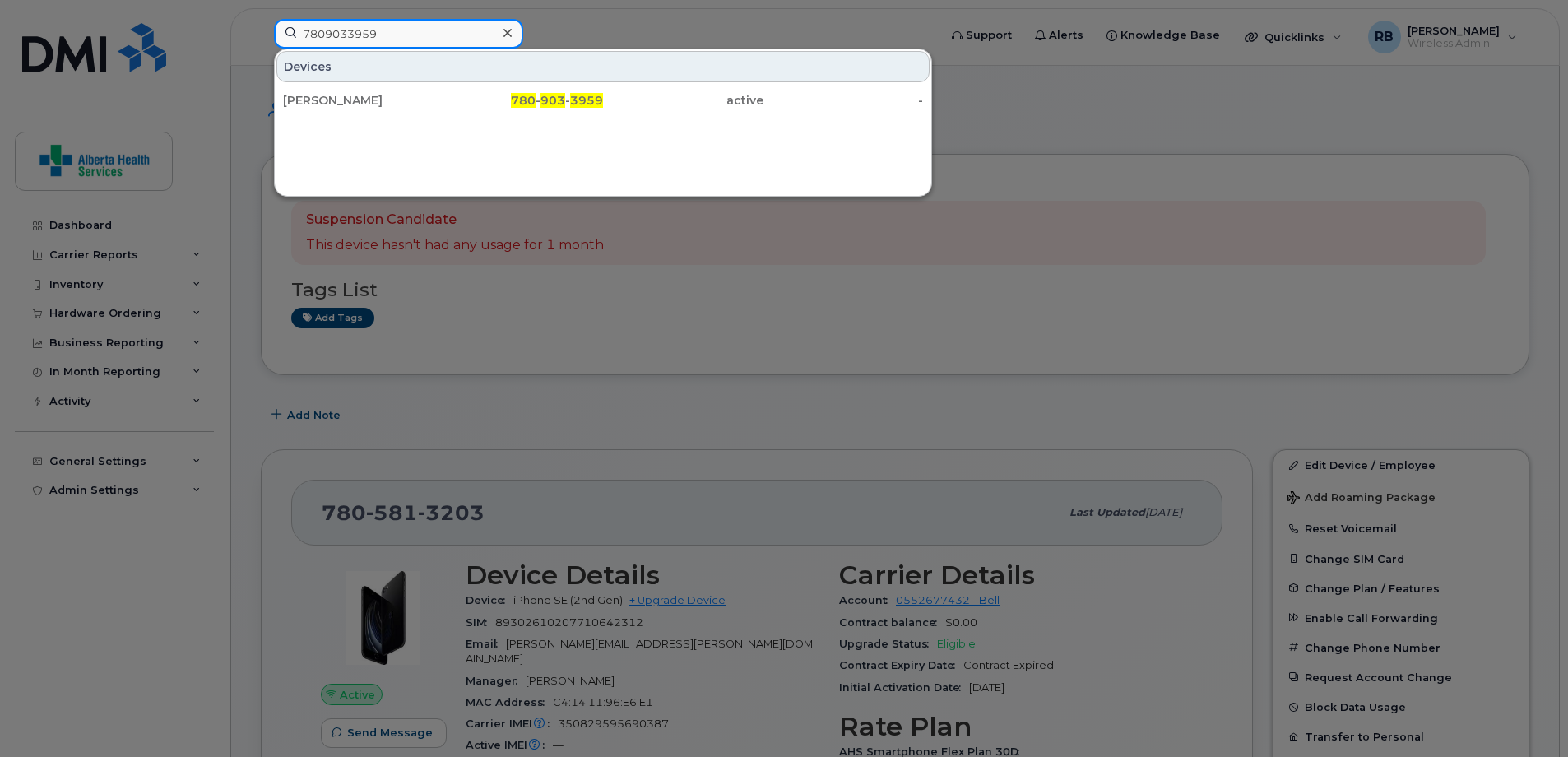
type input "7809033959"
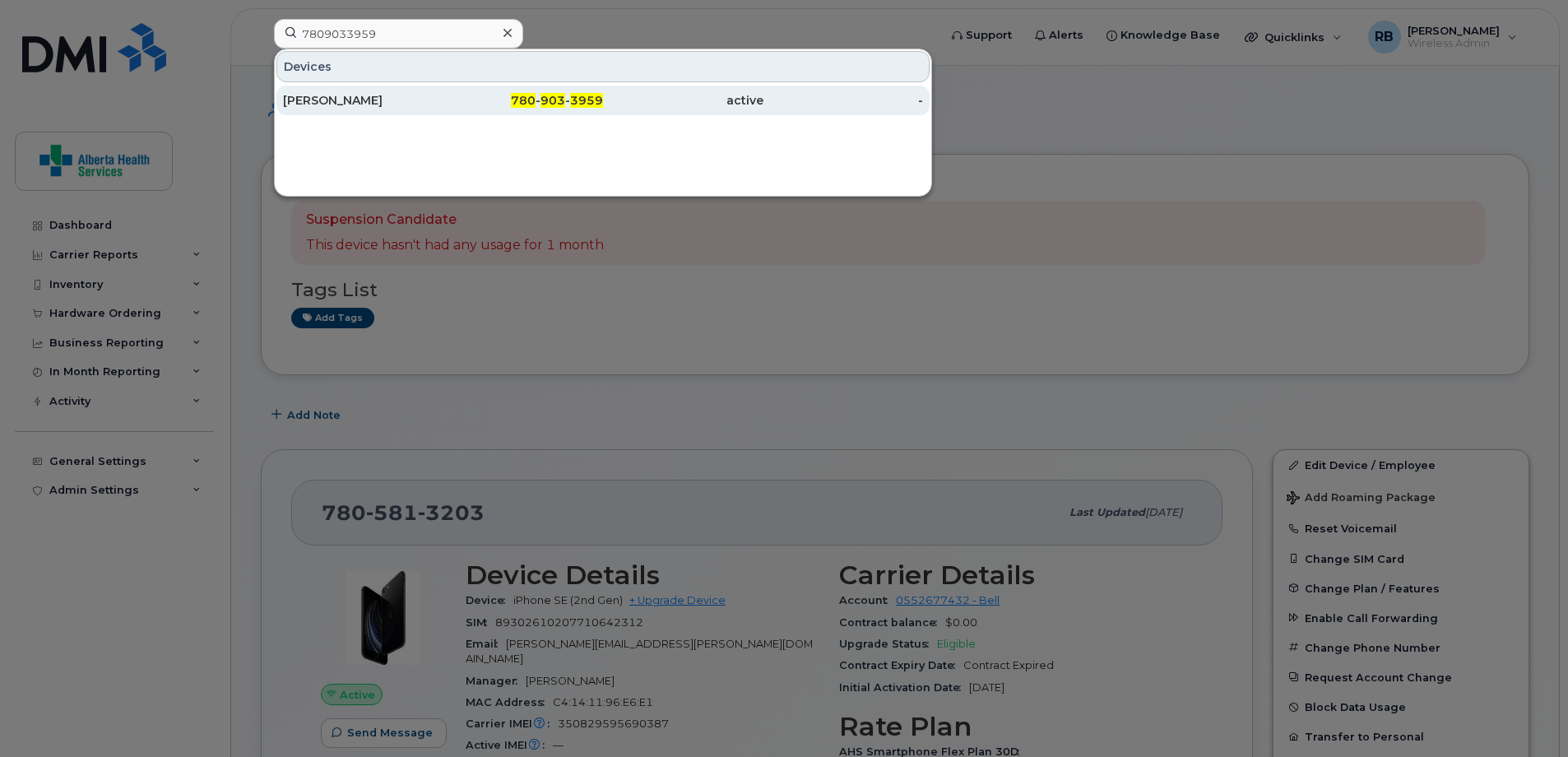
click at [603, 109] on div "780 - 903 - 3959" at bounding box center [682, 101] width 160 height 30
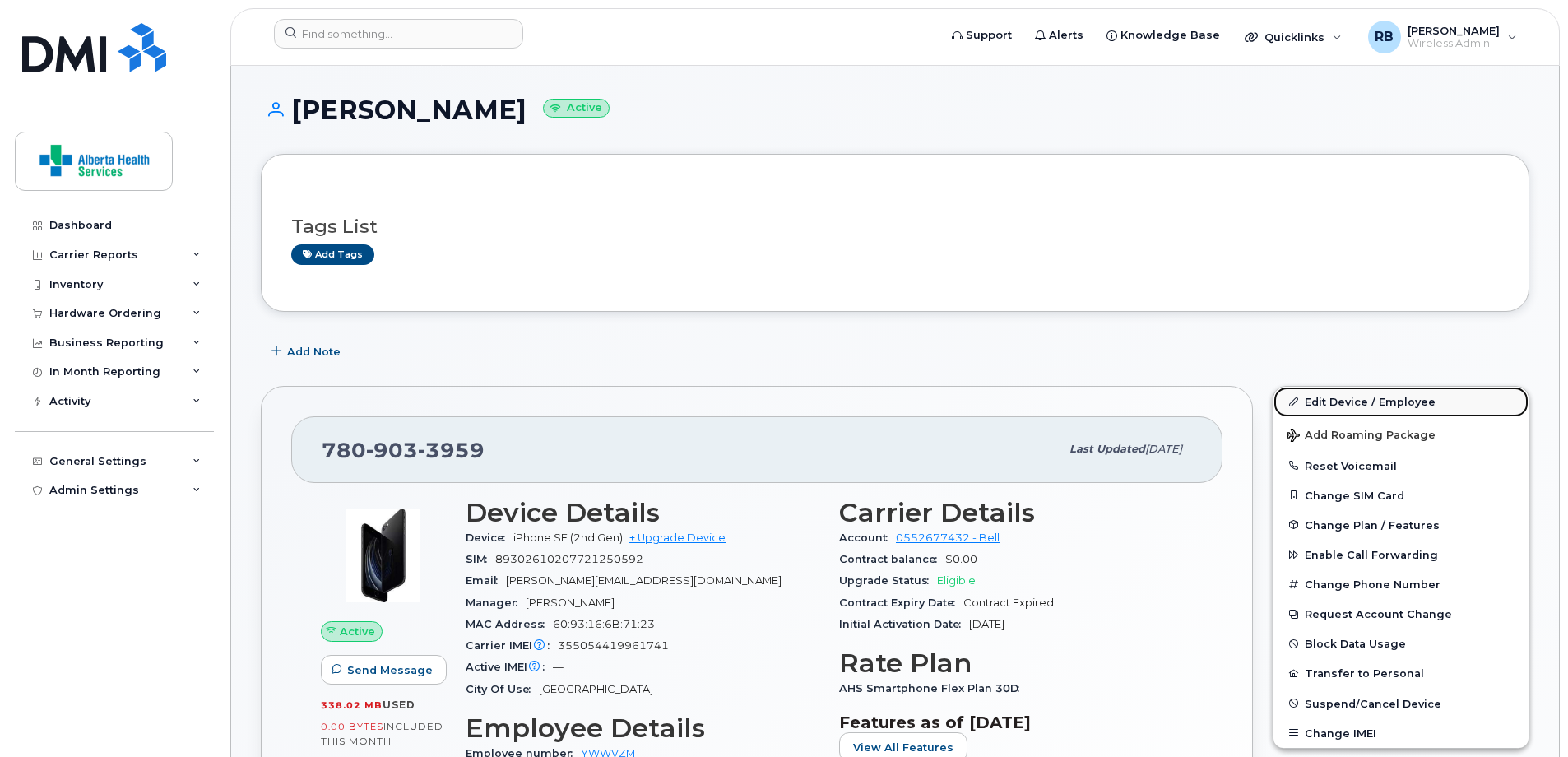
click at [1354, 393] on link "Edit Device / Employee" at bounding box center [1400, 402] width 255 height 30
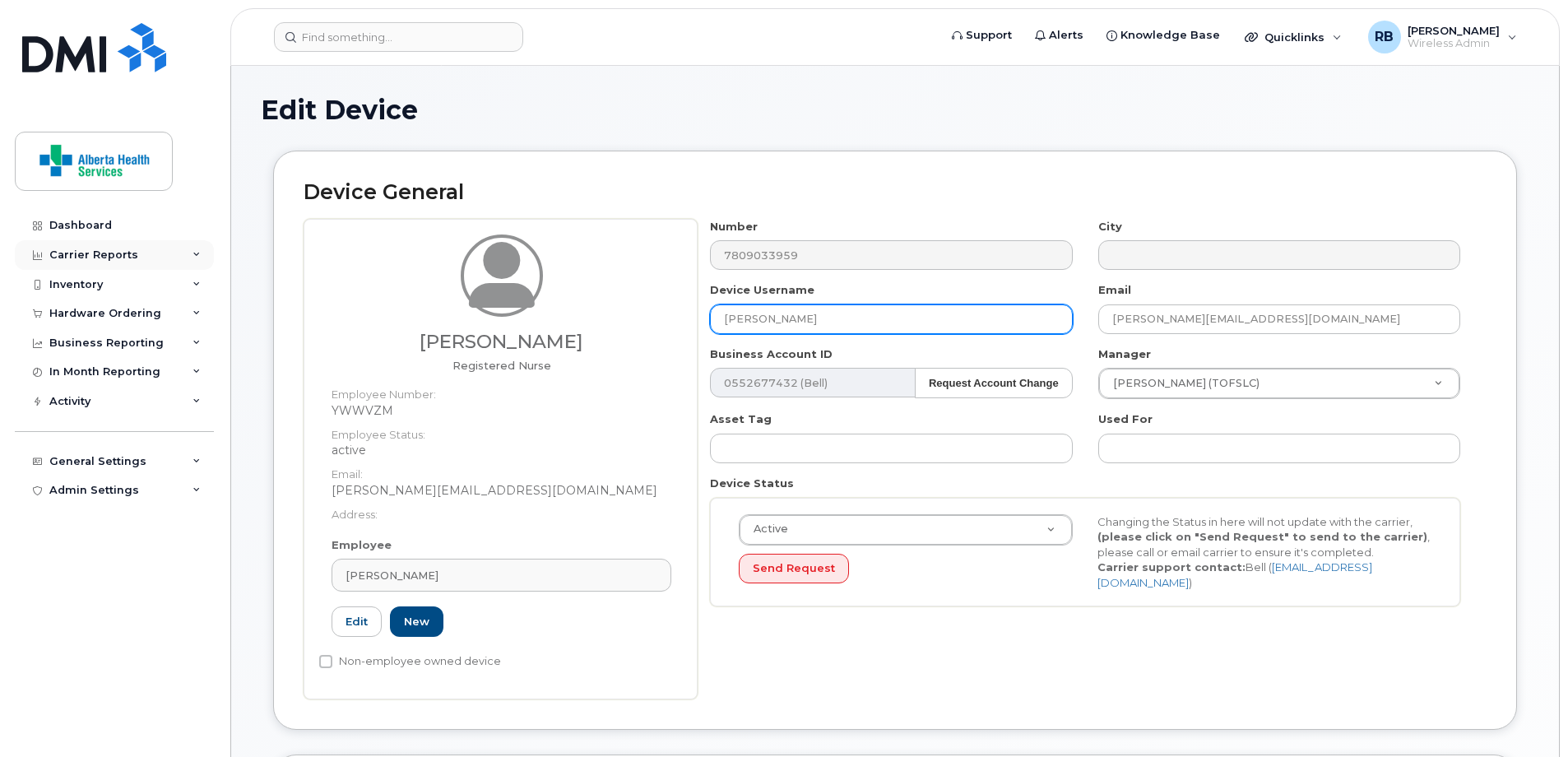
drag, startPoint x: 942, startPoint y: 318, endPoint x: 159, endPoint y: 263, distance: 784.9
click at [248, 294] on div "Edit Device Device General Kelly Remus Registered Nurse Employee Number: YWWVZM…" at bounding box center [895, 747] width 1328 height 1364
paste input "[PERSON_NAME]"
type input "[PERSON_NAME]"
drag, startPoint x: 1359, startPoint y: 322, endPoint x: 1040, endPoint y: 326, distance: 319.0
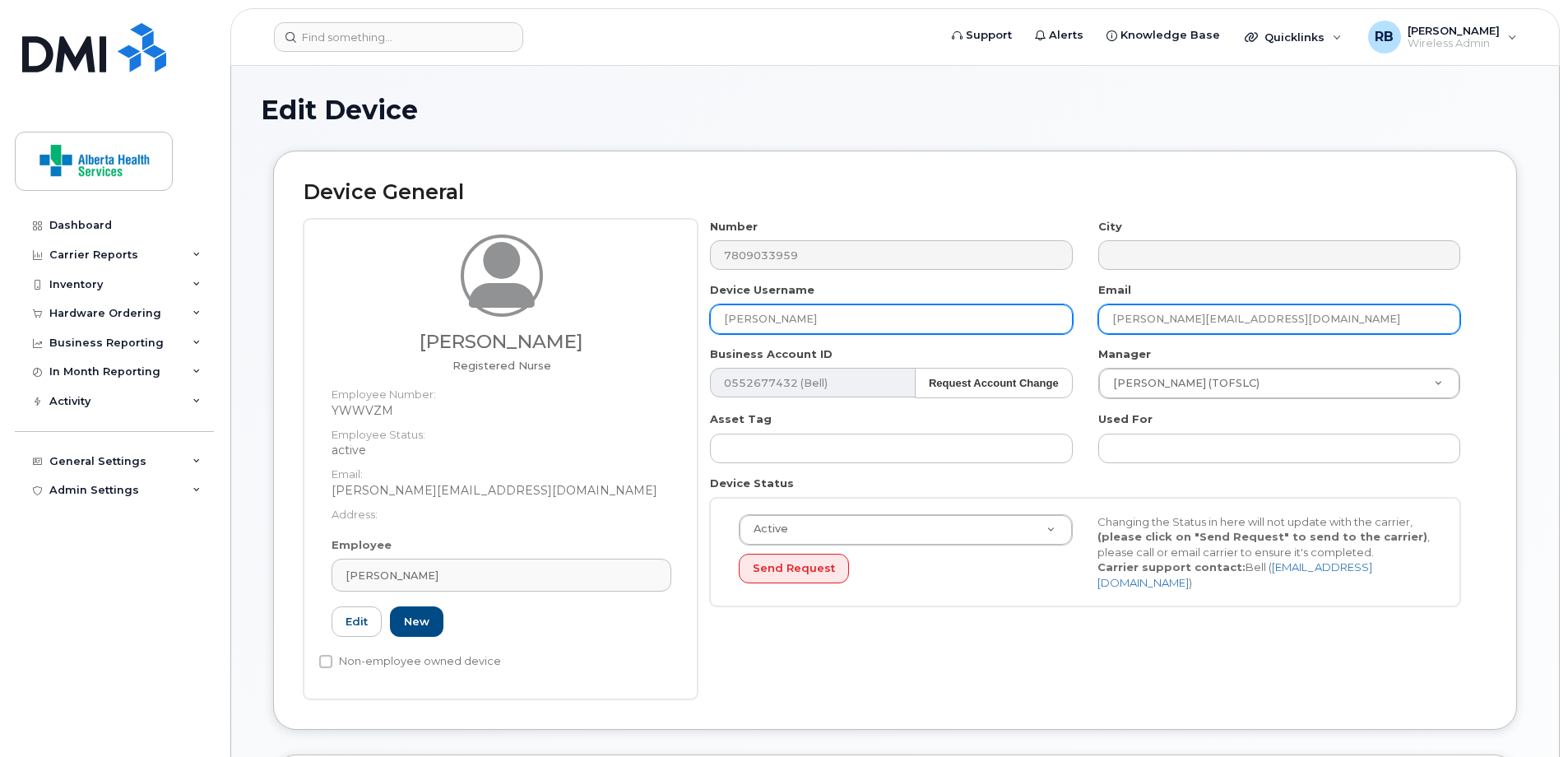
click at [1040, 326] on div "Number 7809033959 City Device Username Nicole Roque Email Kelly.Remus@primaryca…" at bounding box center [1085, 419] width 776 height 401
paste input "Nicole.Roque"
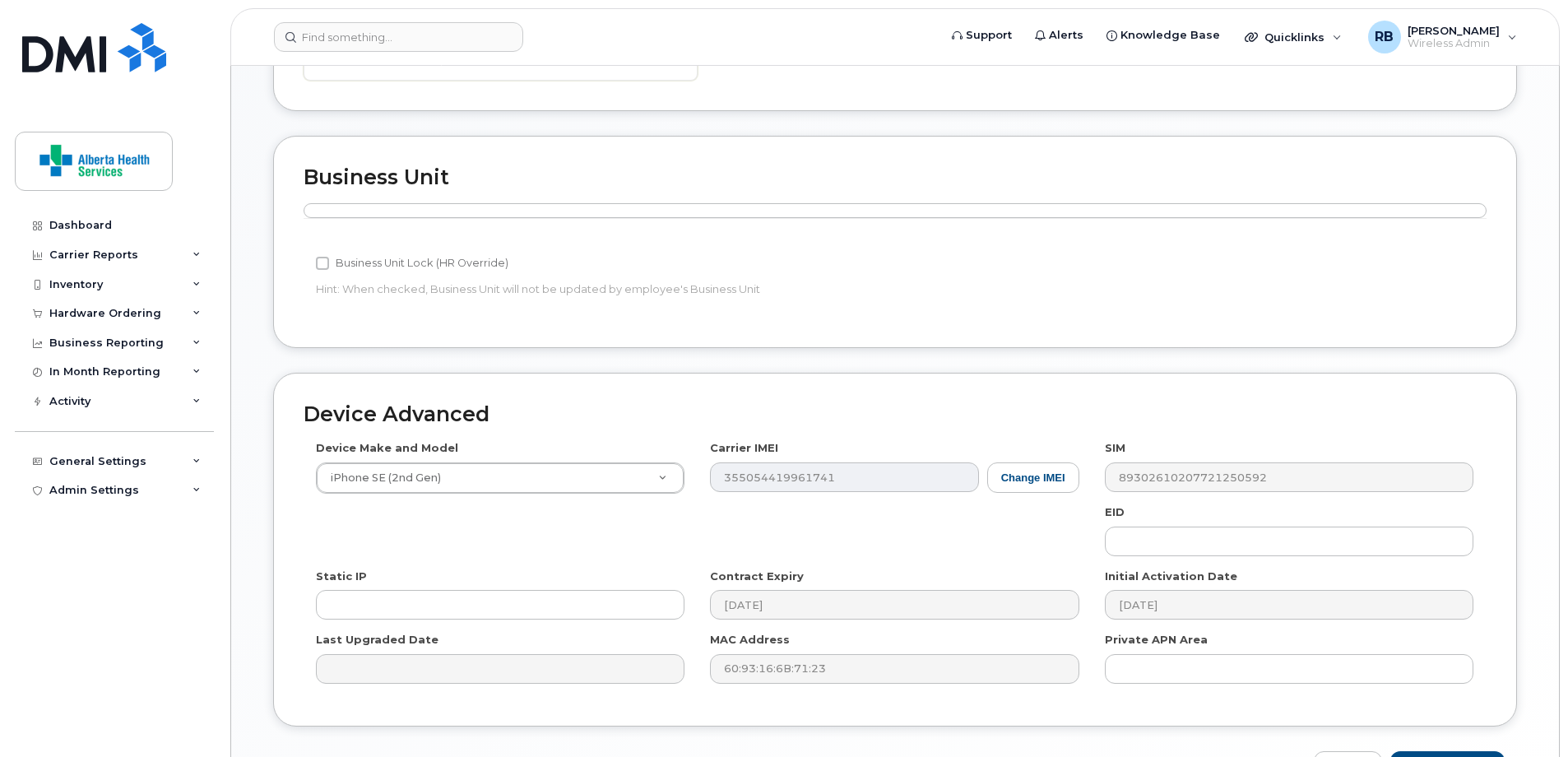
scroll to position [725, 0]
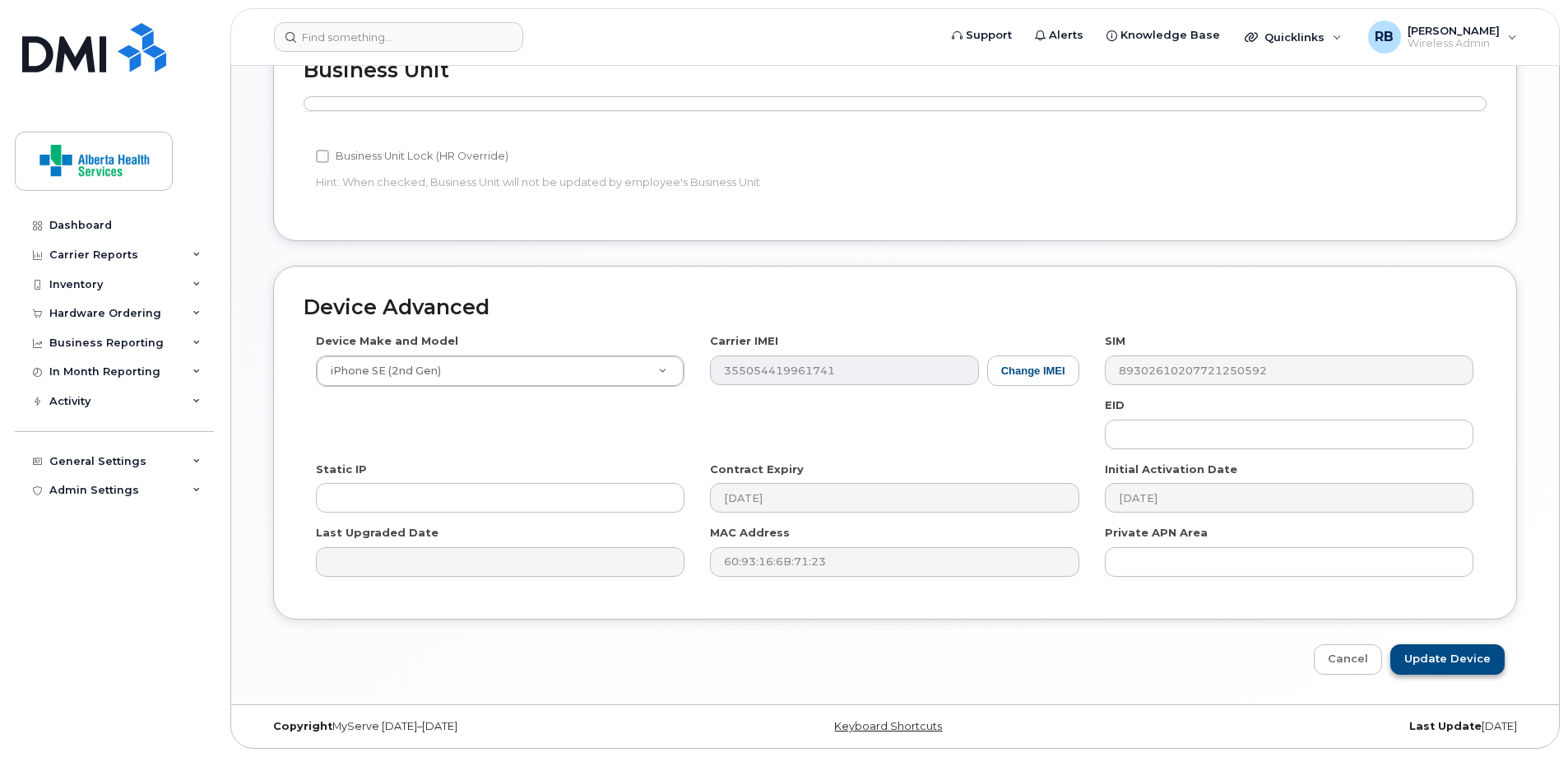
type input "[PERSON_NAME][EMAIL_ADDRESS][PERSON_NAME][DOMAIN_NAME]"
click at [1452, 656] on input "Update Device" at bounding box center [1447, 659] width 115 height 31
type input "Saving..."
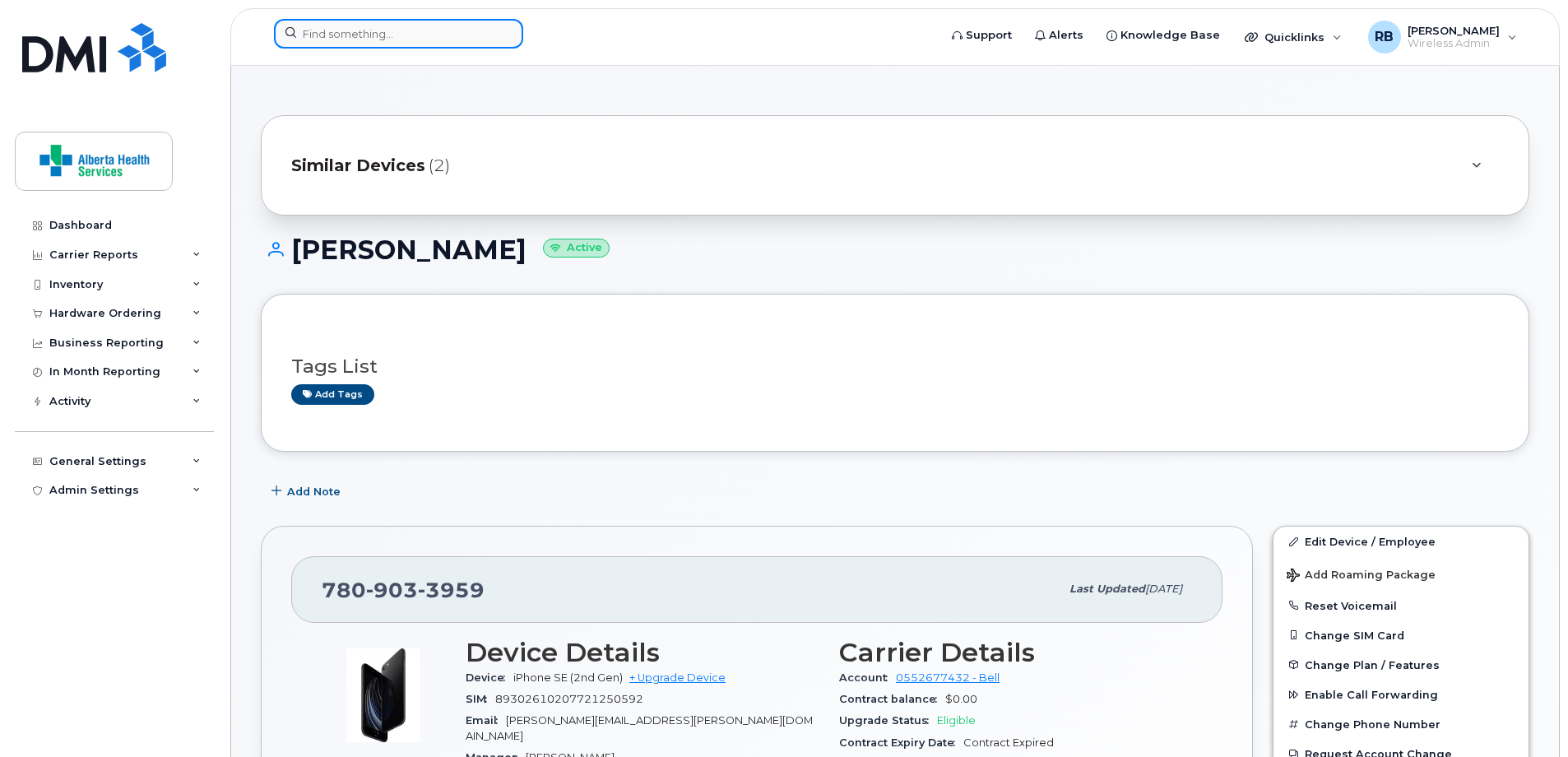
click at [385, 25] on input at bounding box center [398, 34] width 249 height 30
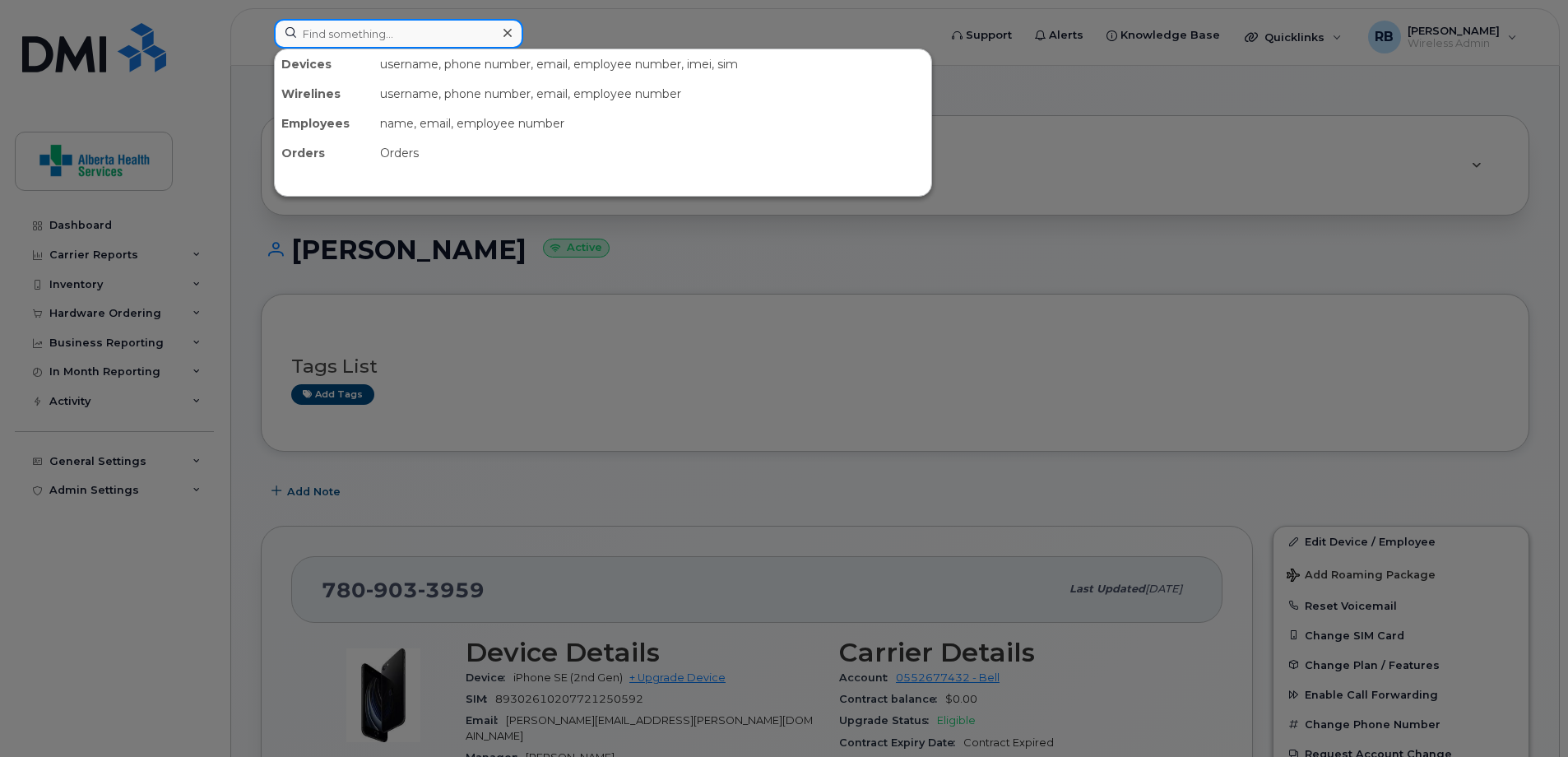
paste input "[PERSON_NAME]"
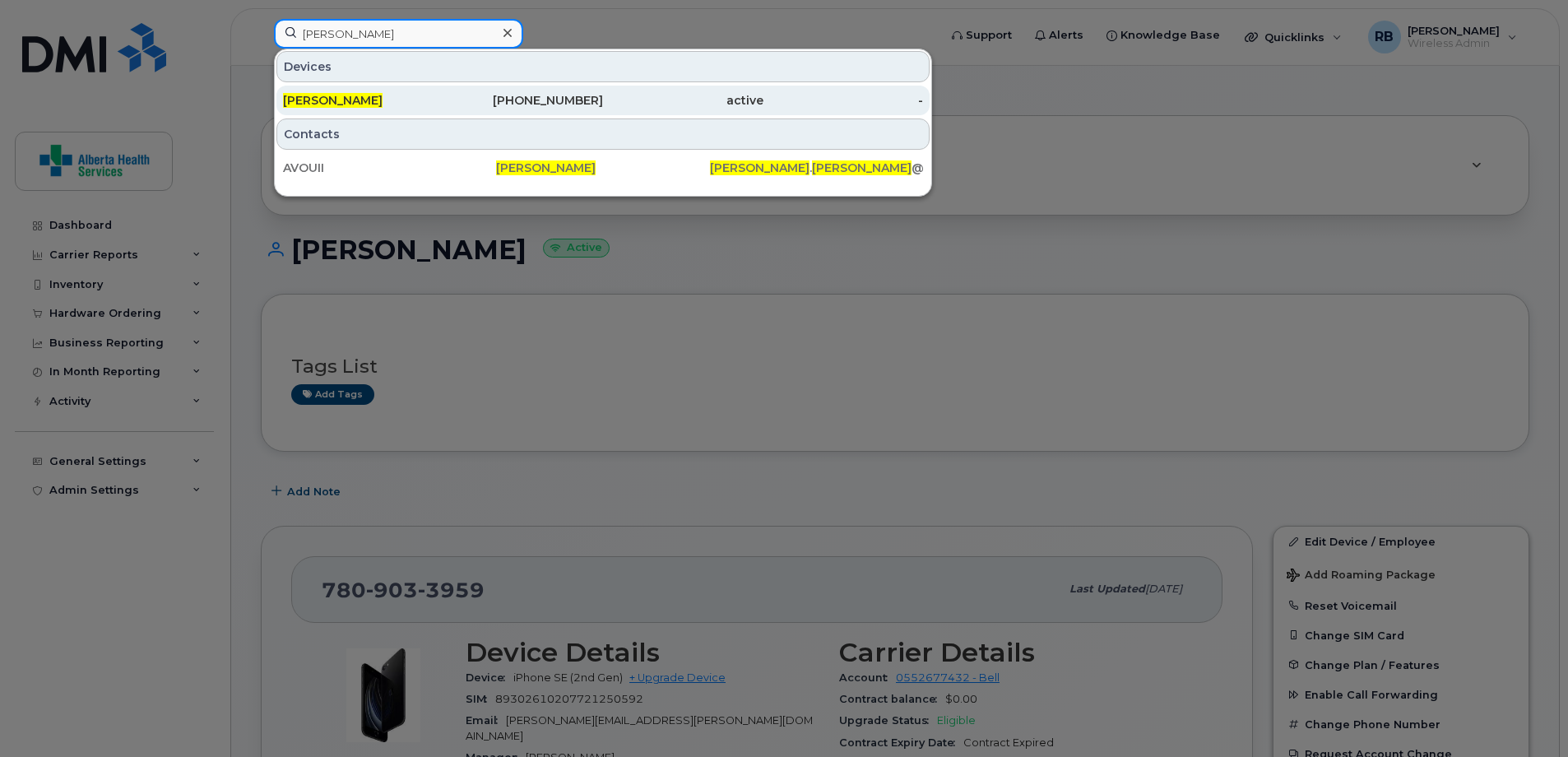
type input "[PERSON_NAME]"
click at [603, 109] on div "[PHONE_NUMBER]" at bounding box center [682, 101] width 160 height 30
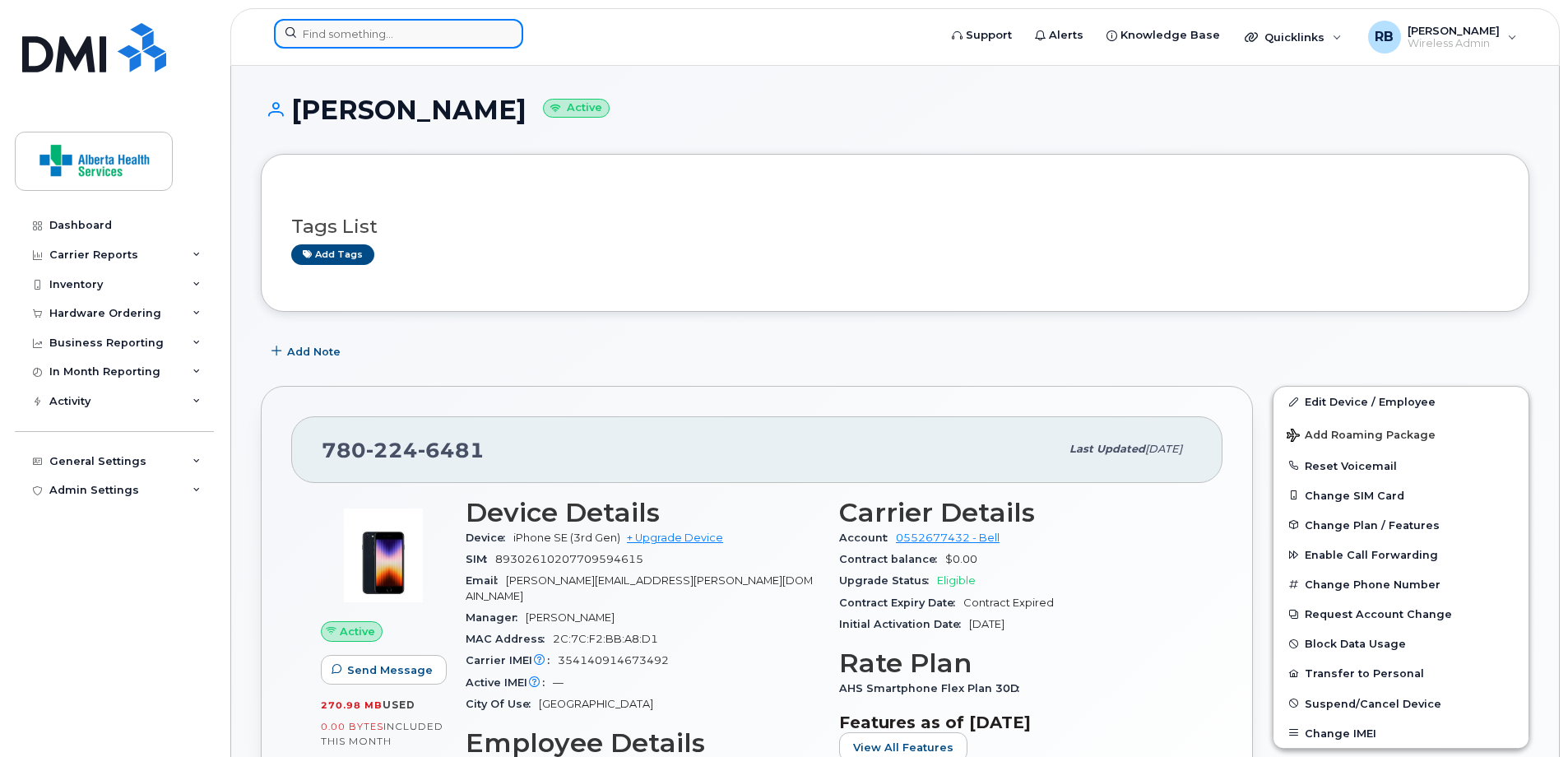
click at [427, 29] on input at bounding box center [398, 34] width 249 height 30
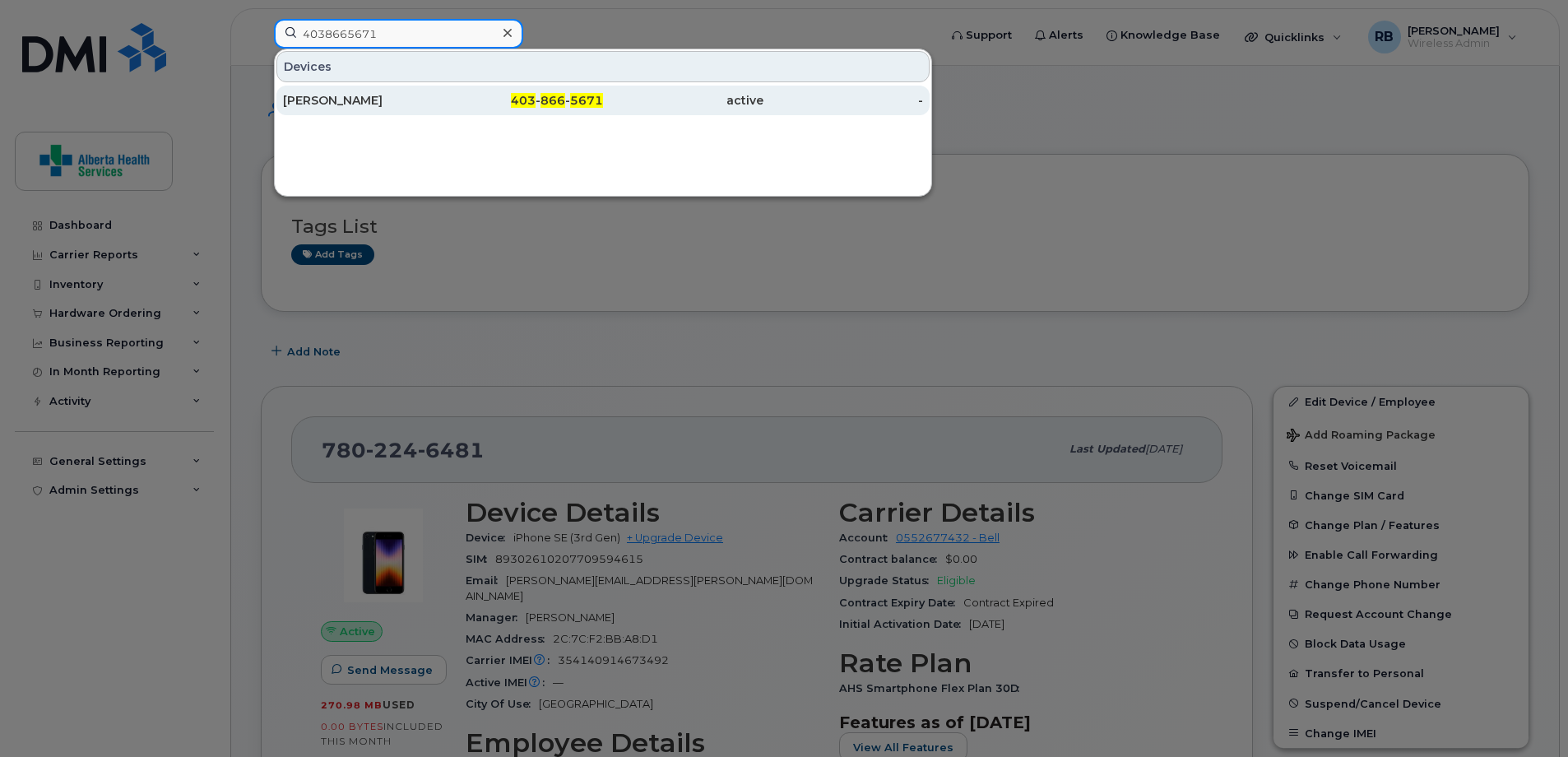
type input "4038665671"
click at [433, 99] on div "[PERSON_NAME]" at bounding box center [362, 100] width 160 height 17
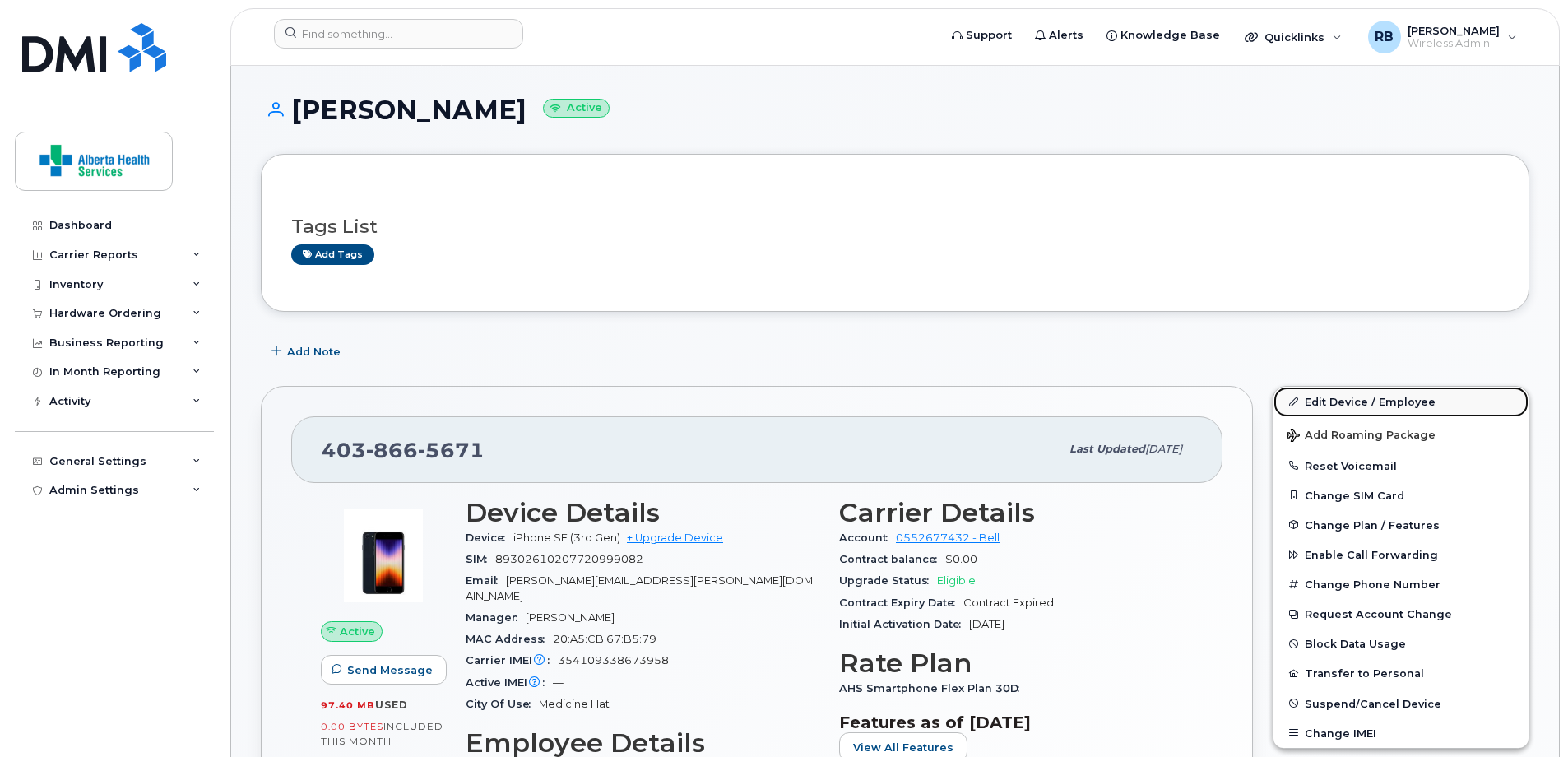
click at [1331, 408] on link "Edit Device / Employee" at bounding box center [1400, 402] width 255 height 30
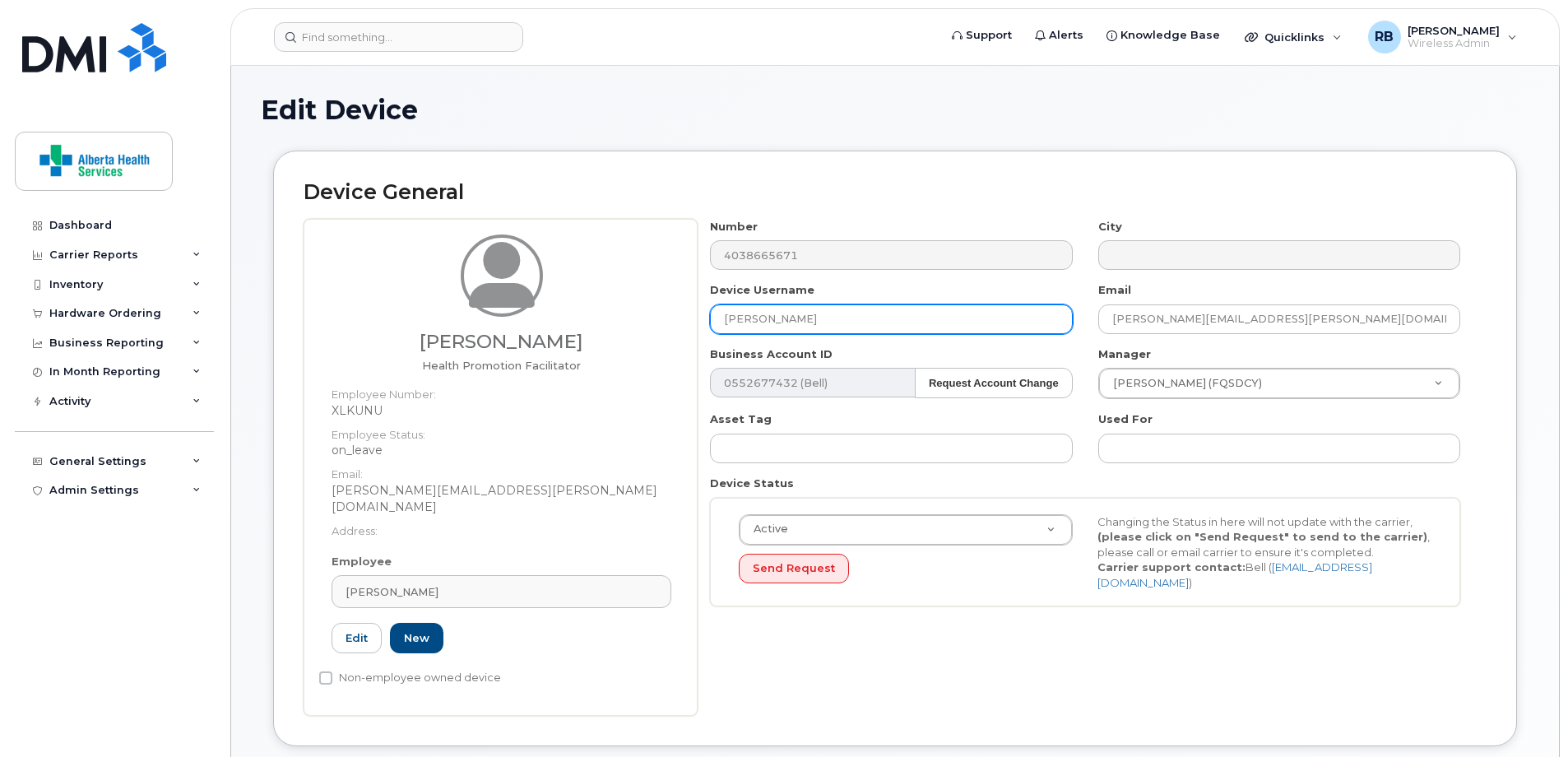
drag, startPoint x: 830, startPoint y: 319, endPoint x: 522, endPoint y: 302, distance: 308.5
click at [522, 302] on div "Lisa M Doyle Health Promotion Facilitator Employee Number: XLKUNU Employee Stat…" at bounding box center [895, 467] width 1183 height 497
paste input "[PERSON_NAME]"
type input "[PERSON_NAME]"
drag, startPoint x: 1337, startPoint y: 330, endPoint x: 908, endPoint y: 315, distance: 429.3
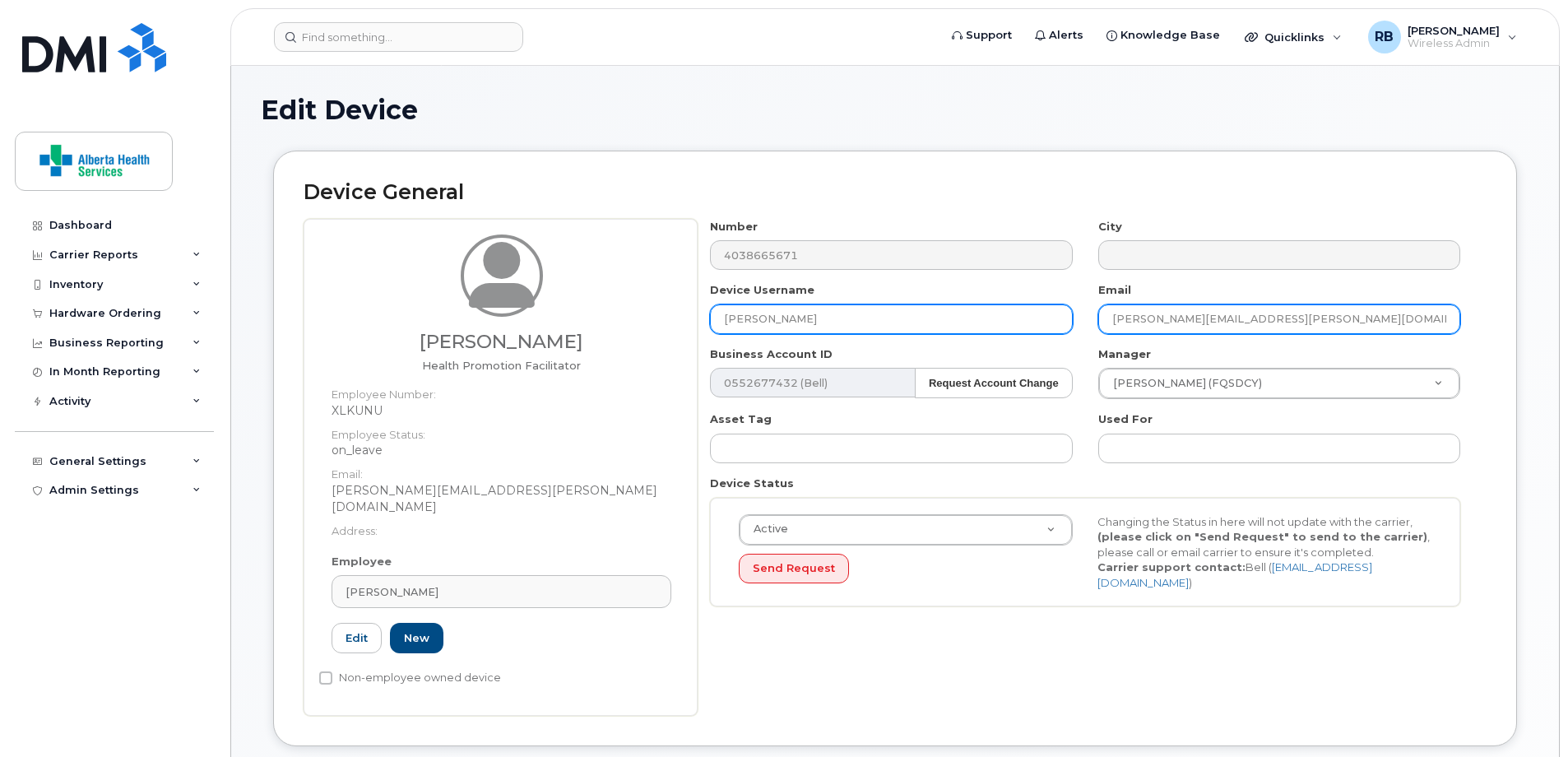
click at [910, 315] on div "Number 4038665671 City Device Username Melissa Schlenker Email Lisa.Doyle@prima…" at bounding box center [1085, 419] width 776 height 401
paste input "[PERSON_NAME][EMAIL_ADDRESS][PERSON_NAME][DOMAIN_NAME]"
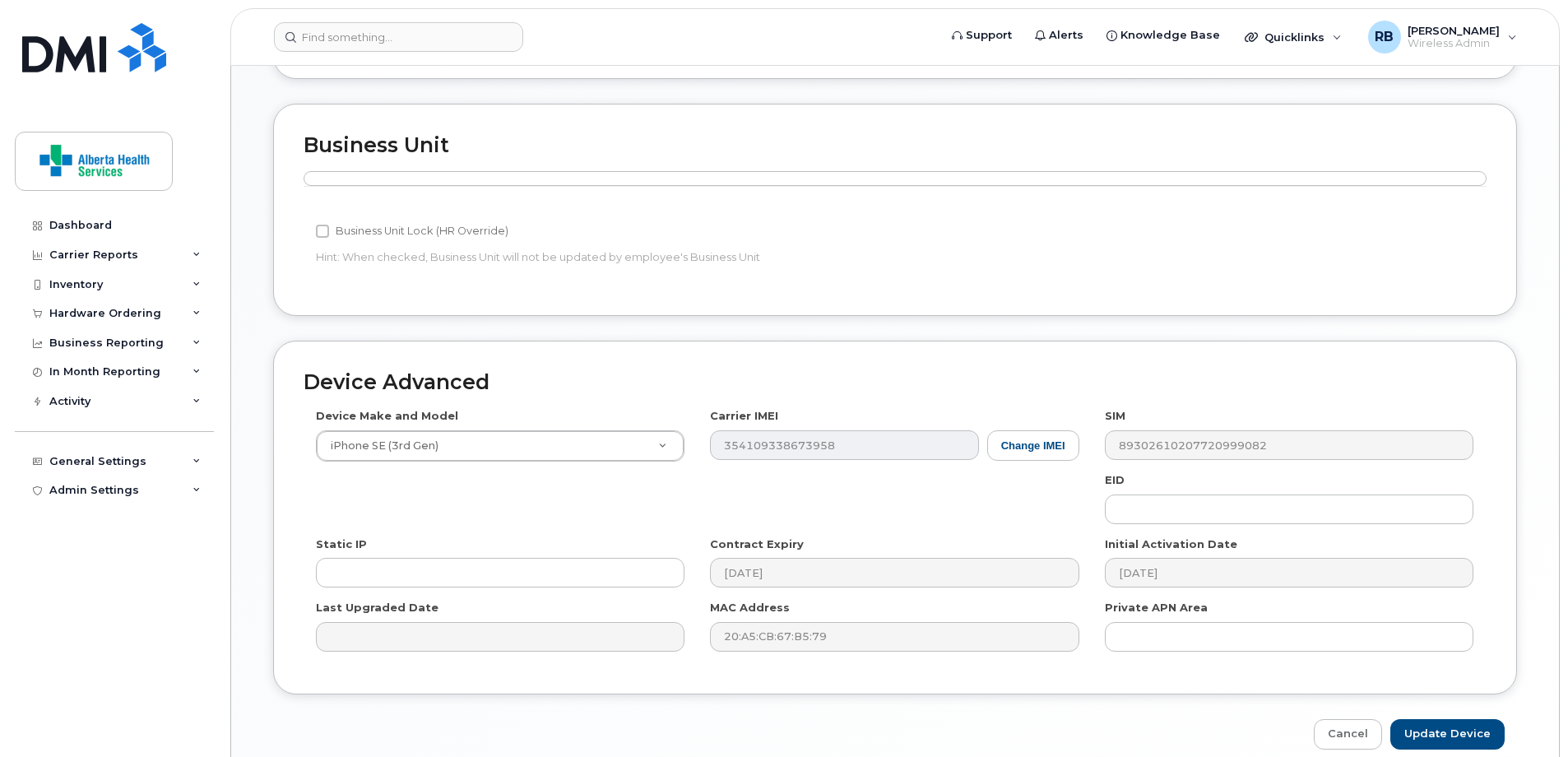
scroll to position [725, 0]
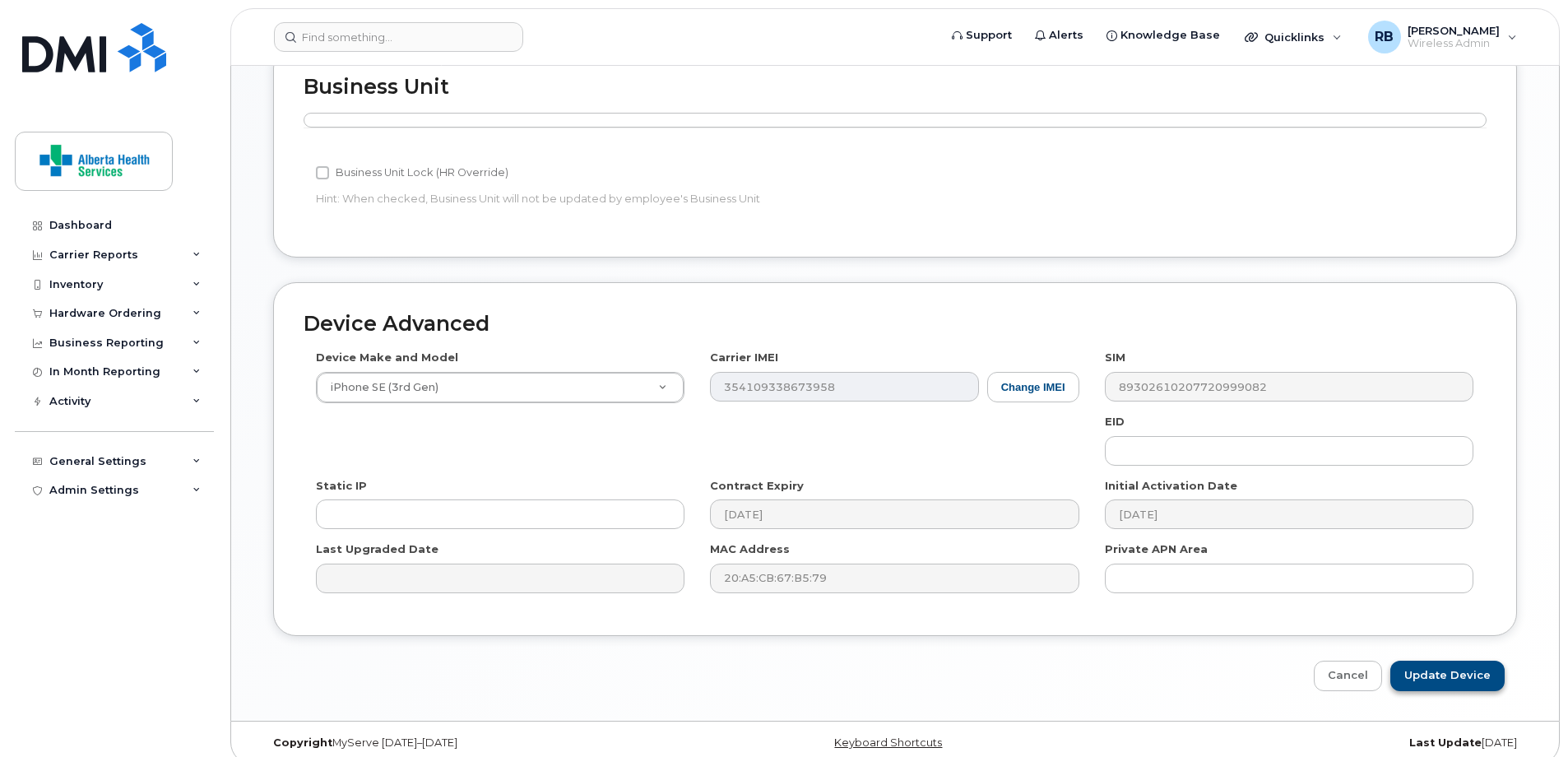
type input "[PERSON_NAME][EMAIL_ADDRESS][PERSON_NAME][DOMAIN_NAME]"
click at [1457, 661] on input "Update Device" at bounding box center [1447, 676] width 115 height 31
type input "Saving..."
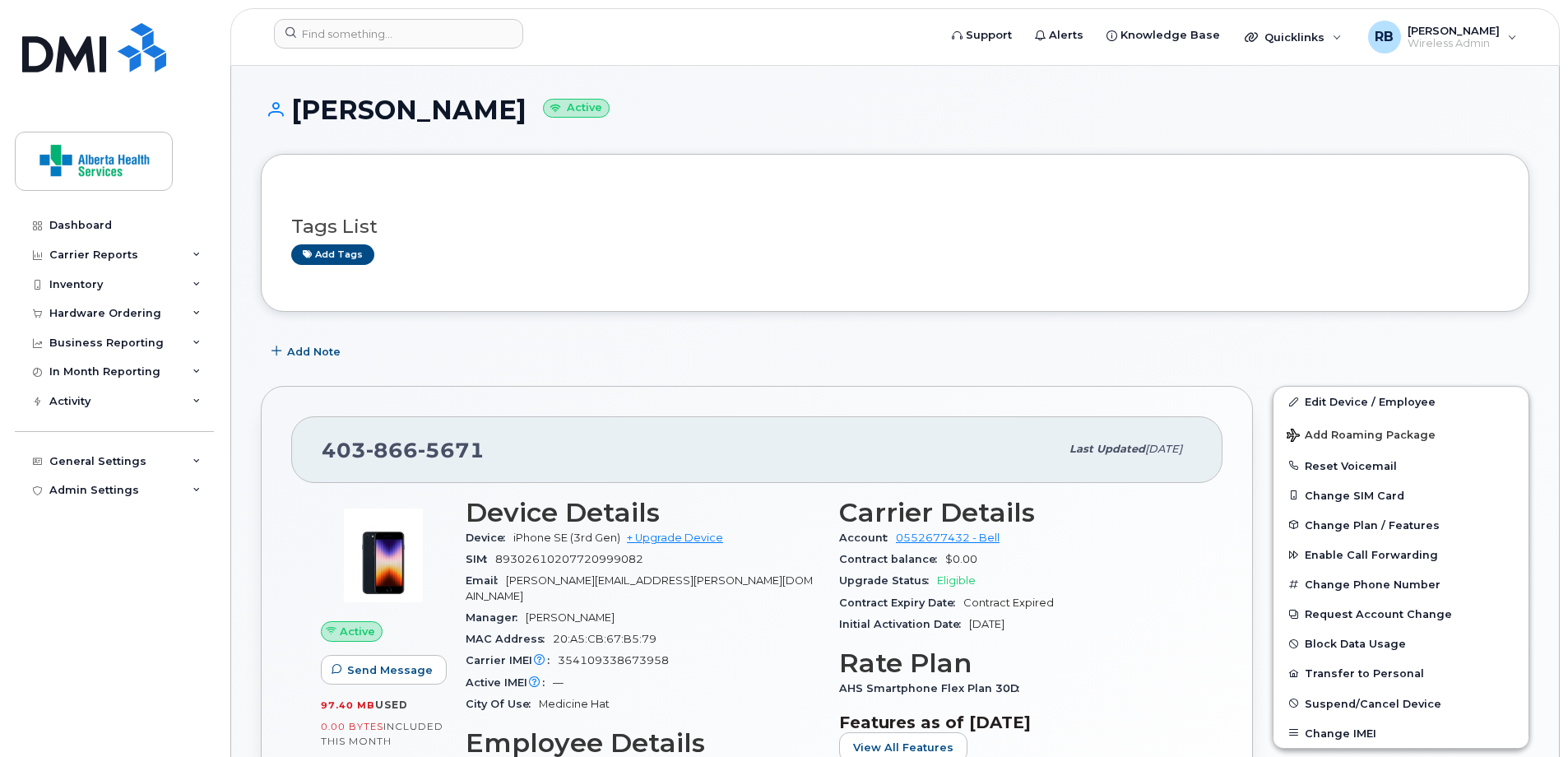
click at [1236, 250] on div "Add tags" at bounding box center [888, 255] width 1194 height 21
click at [1216, 186] on div "Tags List Add tags" at bounding box center [895, 233] width 1208 height 97
click at [1051, 195] on div "Tags List Add tags" at bounding box center [895, 233] width 1208 height 97
click at [702, 348] on div "Add Note" at bounding box center [895, 352] width 1269 height 30
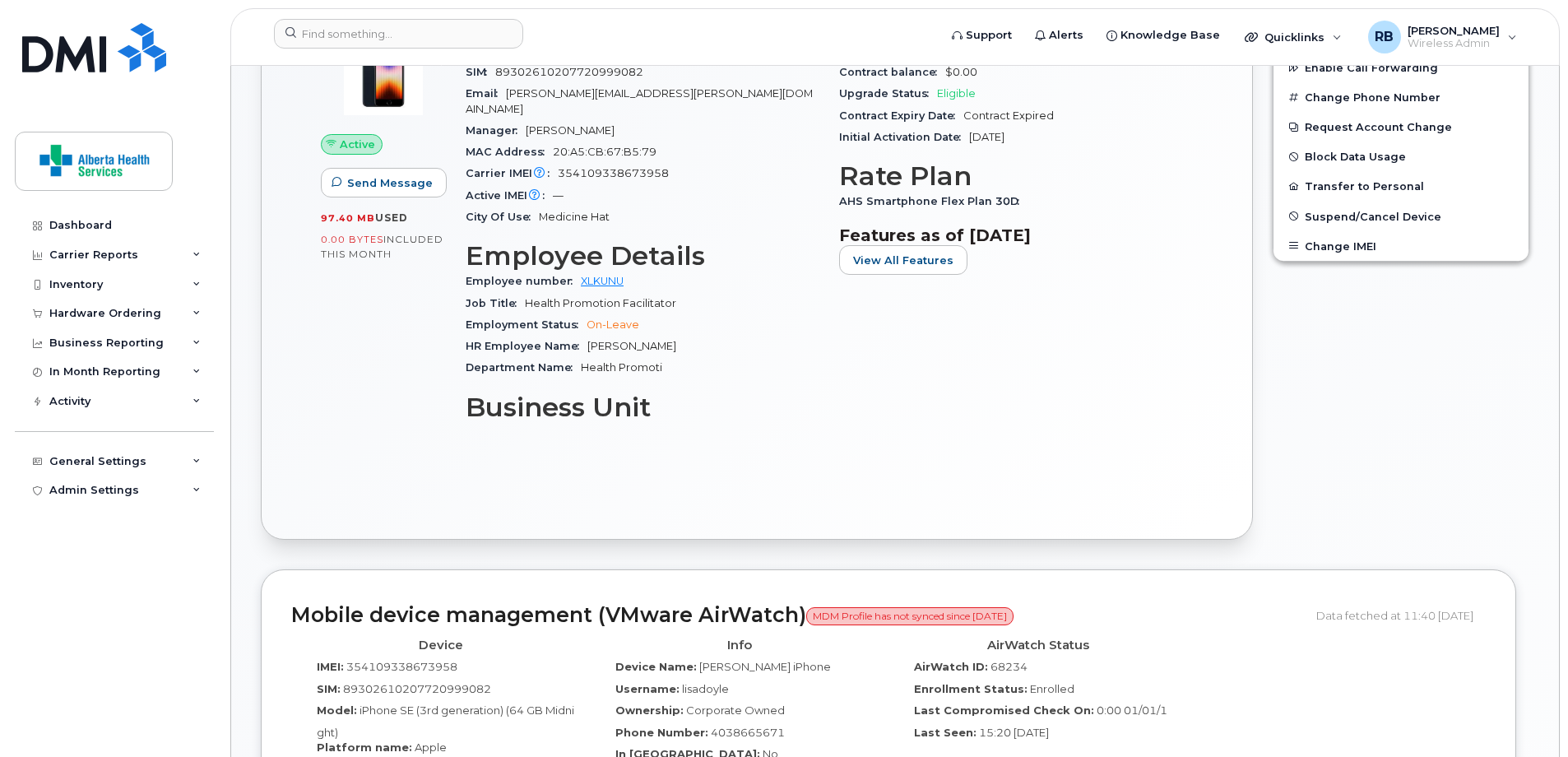
scroll to position [494, 0]
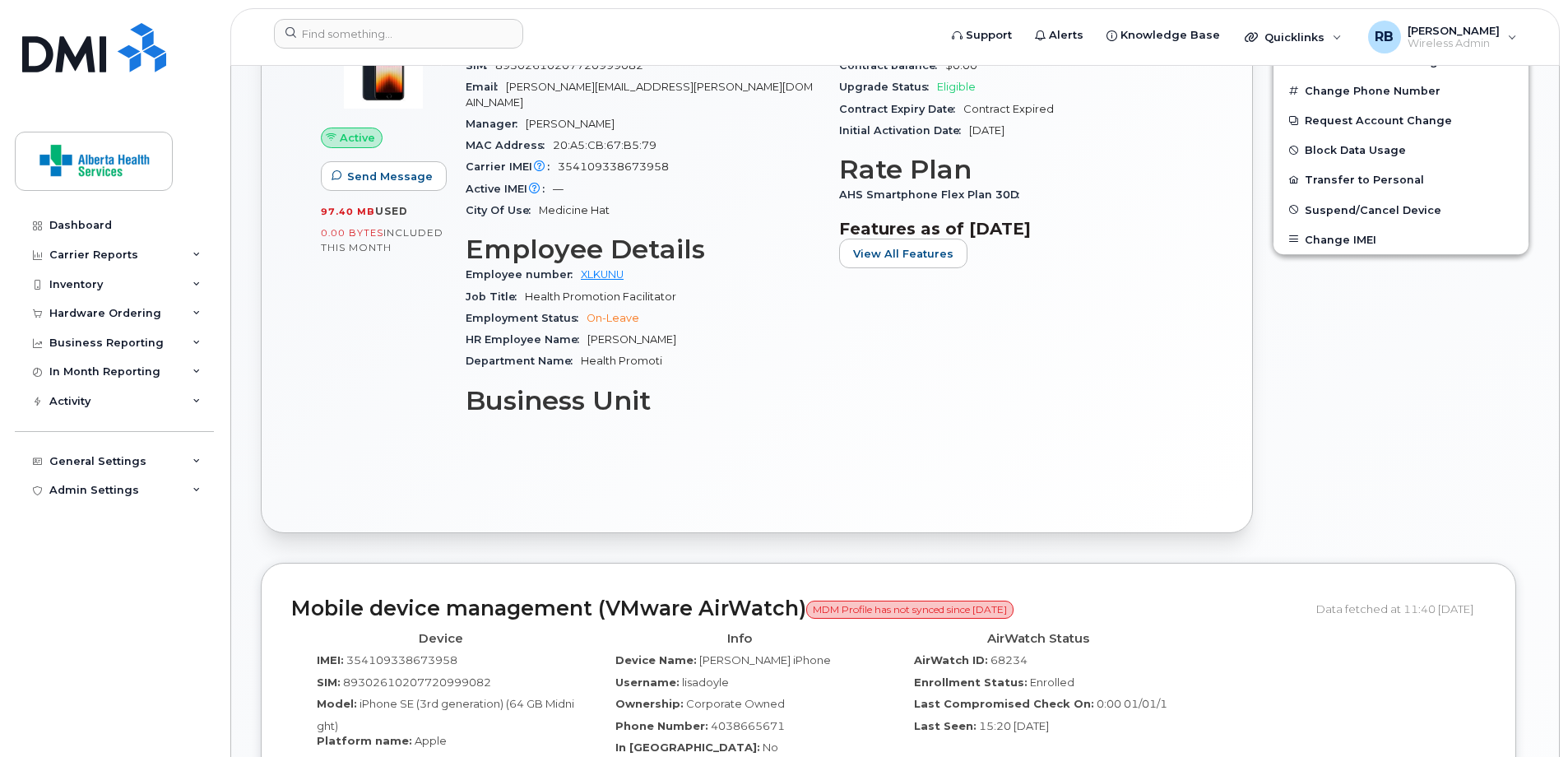
click at [934, 443] on div "Active Send Message 97.40 MB  used 0.00 Bytes  included this month Device Detai…" at bounding box center [757, 246] width 931 height 514
